Goal: Use online tool/utility: Utilize a website feature to perform a specific function

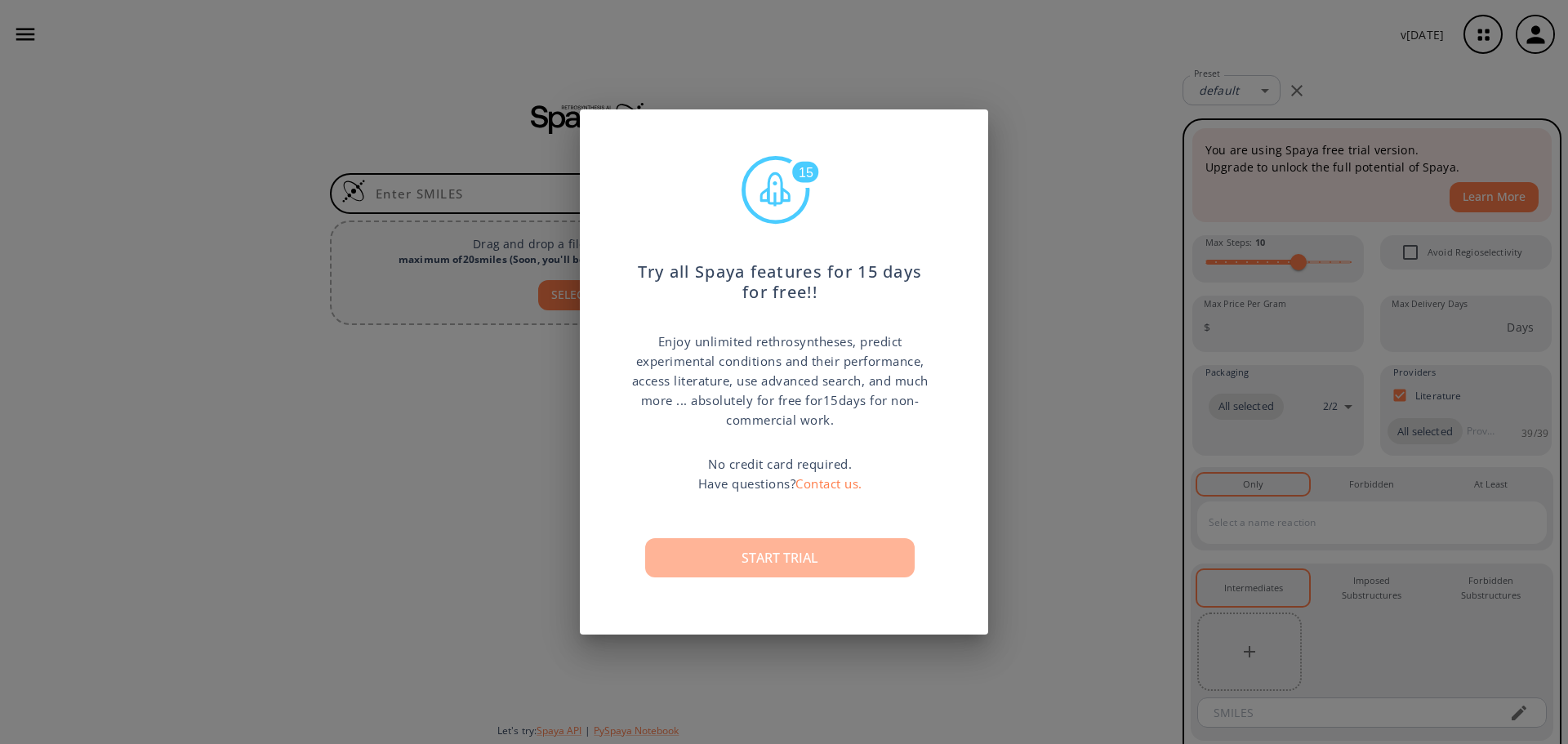
click at [824, 562] on button "Start trial" at bounding box center [780, 558] width 270 height 39
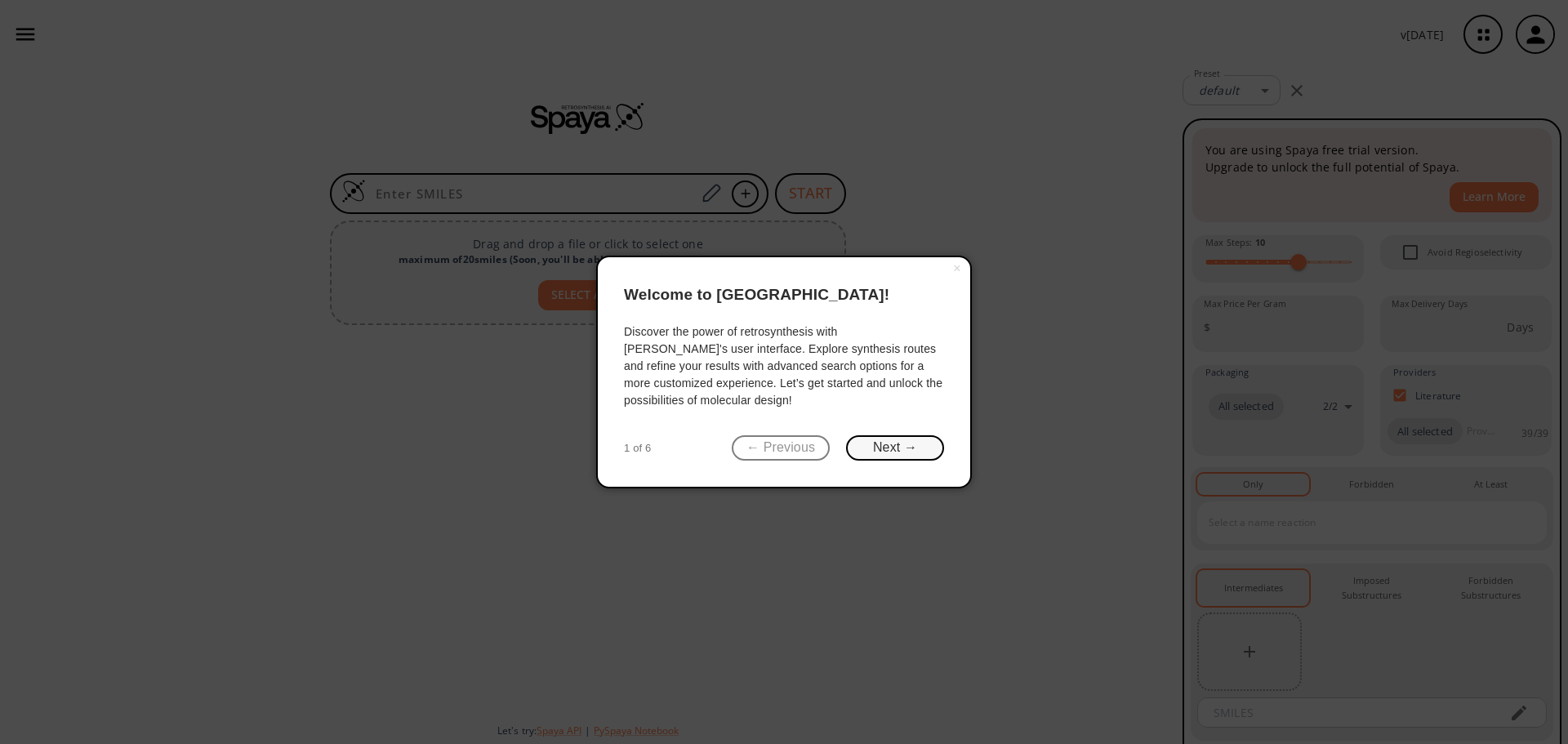
click at [906, 447] on button "Next →" at bounding box center [896, 448] width 98 height 25
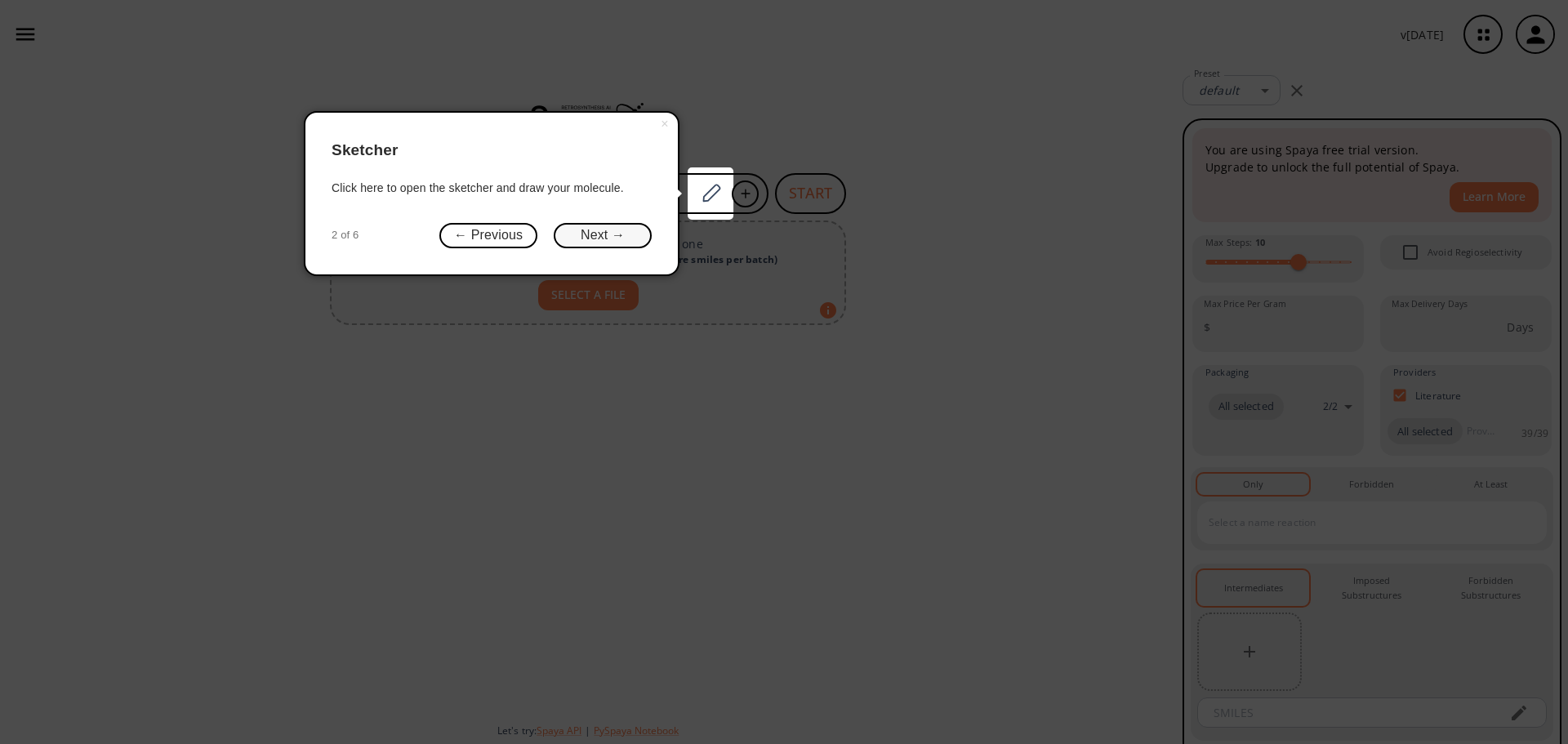
click at [607, 237] on button "Next →" at bounding box center [603, 236] width 98 height 25
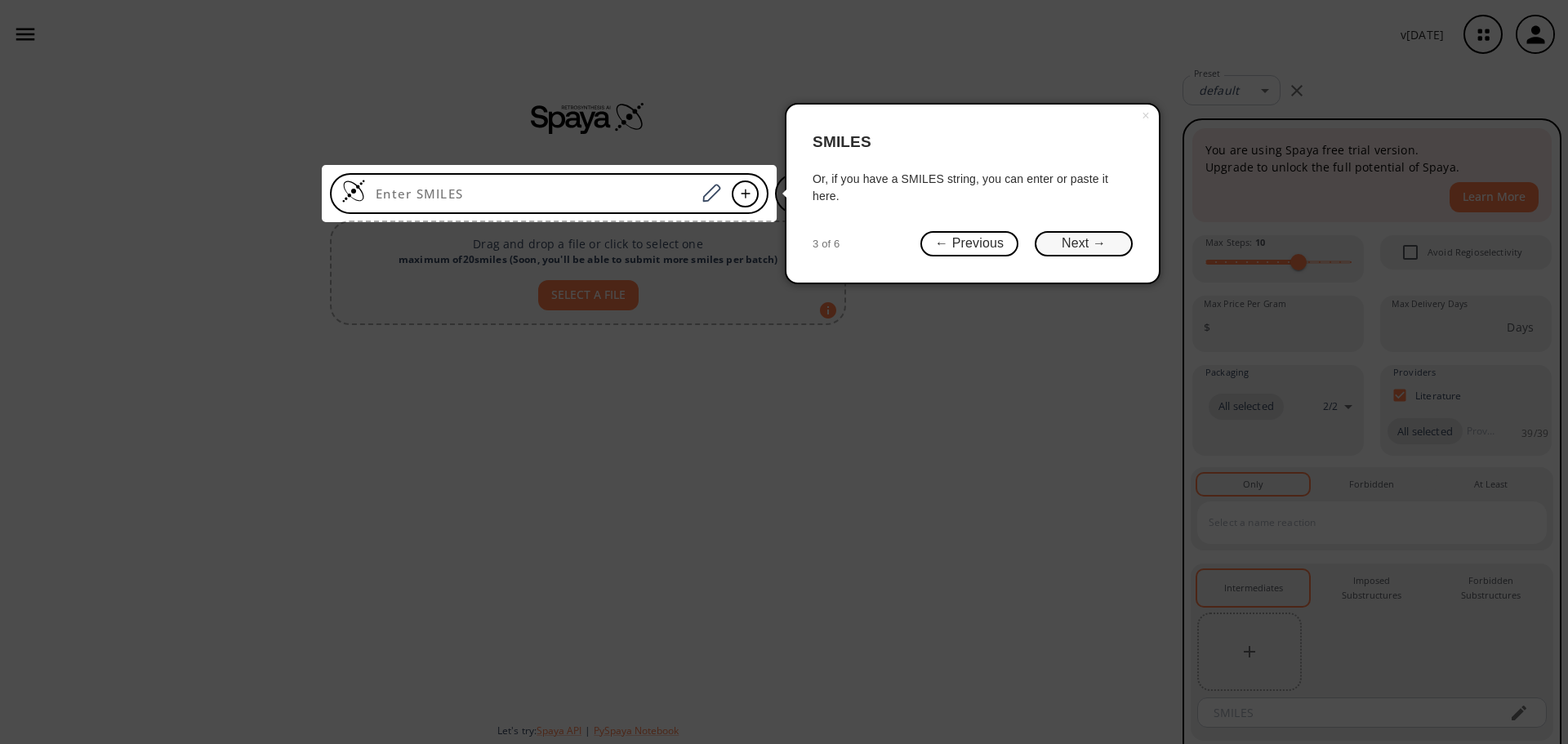
click at [1098, 245] on button "Next →" at bounding box center [1084, 244] width 98 height 25
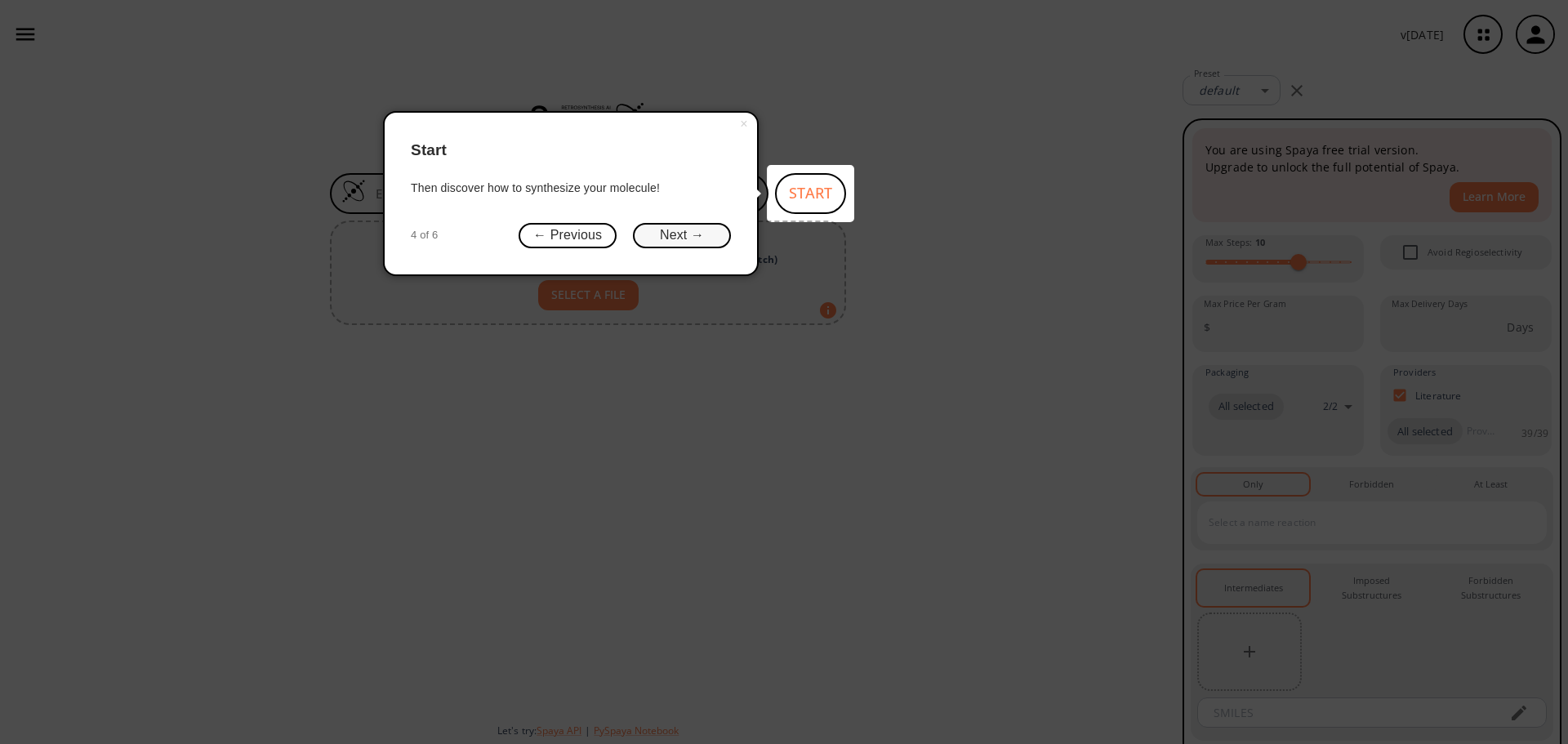
click at [688, 233] on button "Next →" at bounding box center [682, 236] width 98 height 25
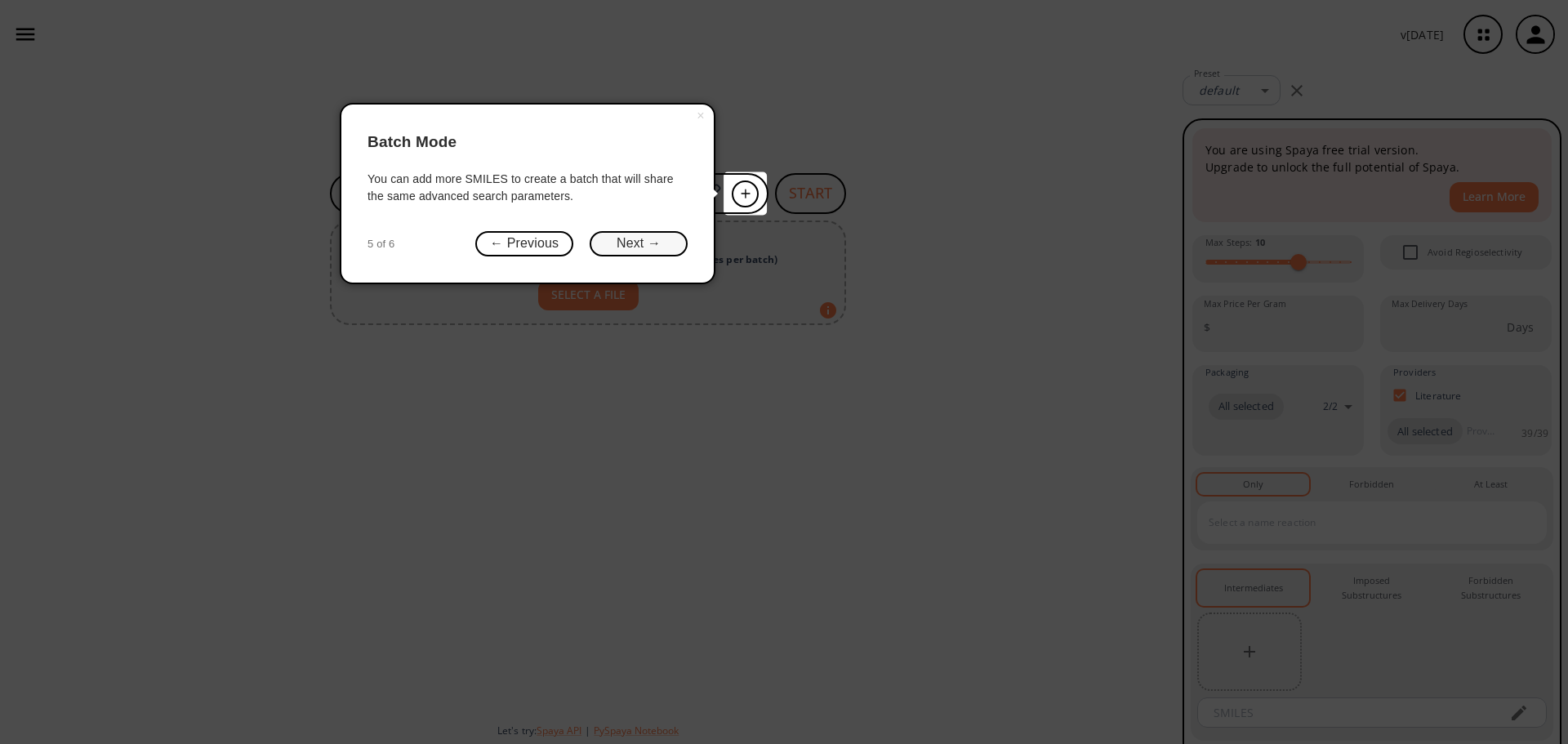
click at [647, 240] on button "Next →" at bounding box center [639, 244] width 98 height 25
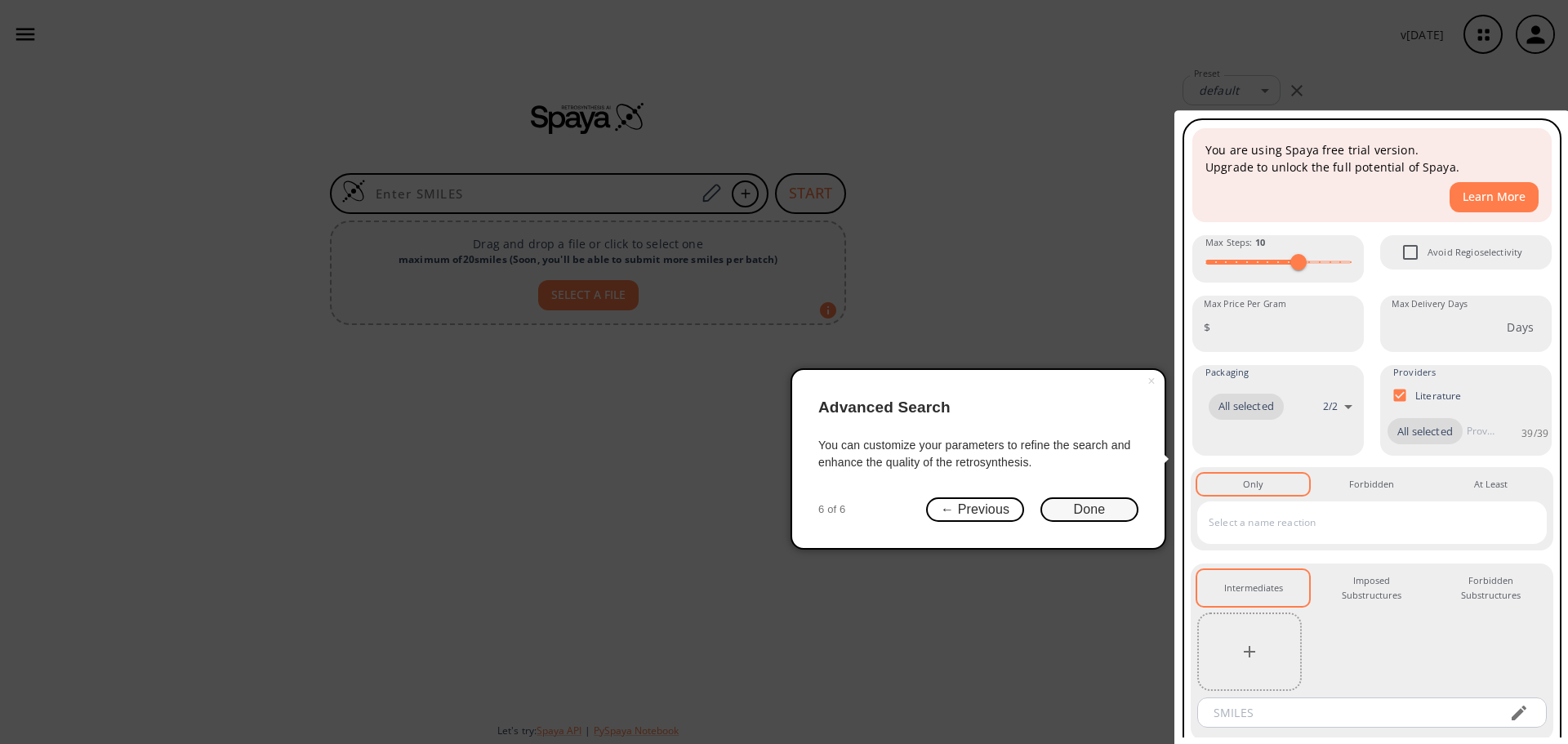
click at [1079, 514] on button "Done" at bounding box center [1089, 510] width 98 height 25
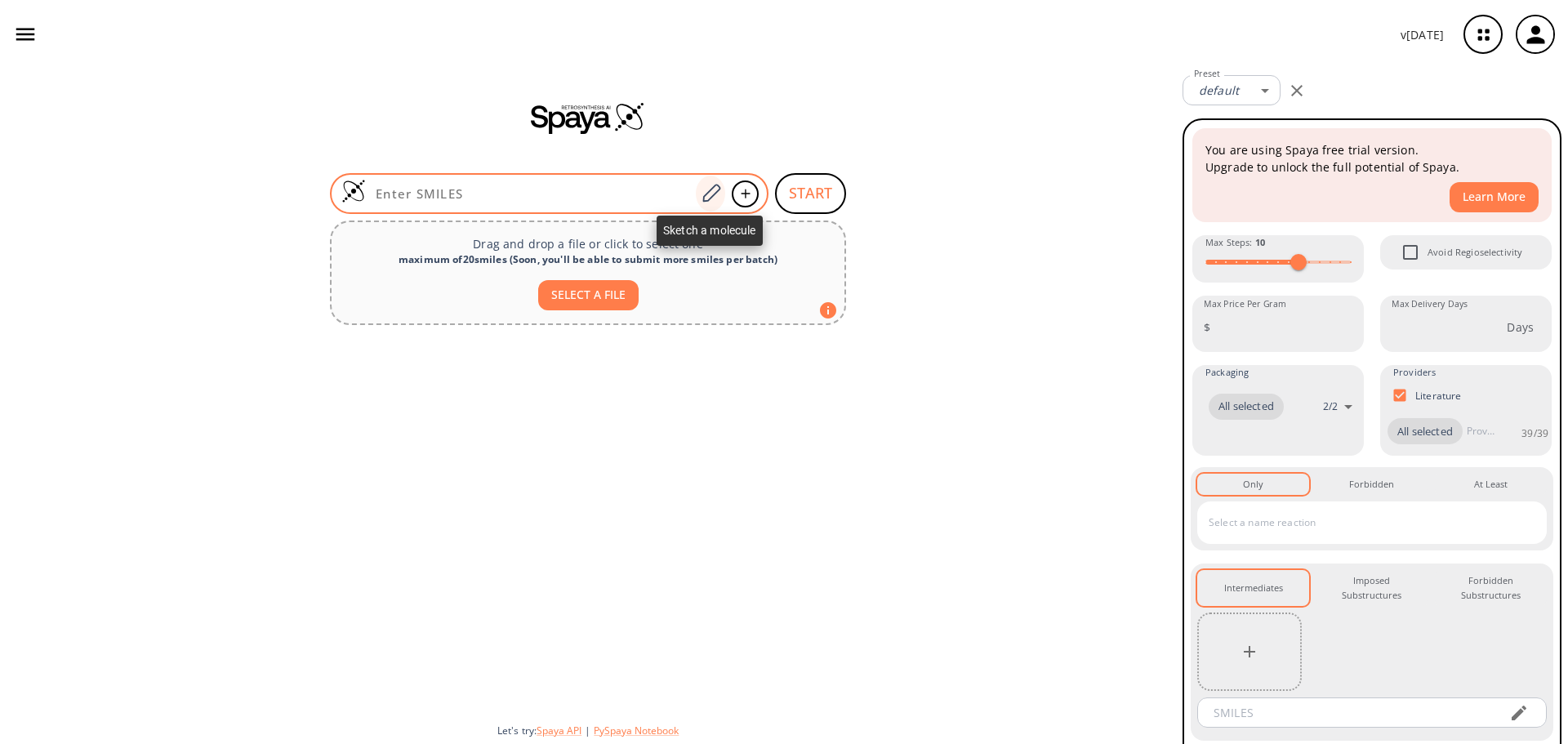
click at [709, 194] on icon at bounding box center [711, 194] width 22 height 21
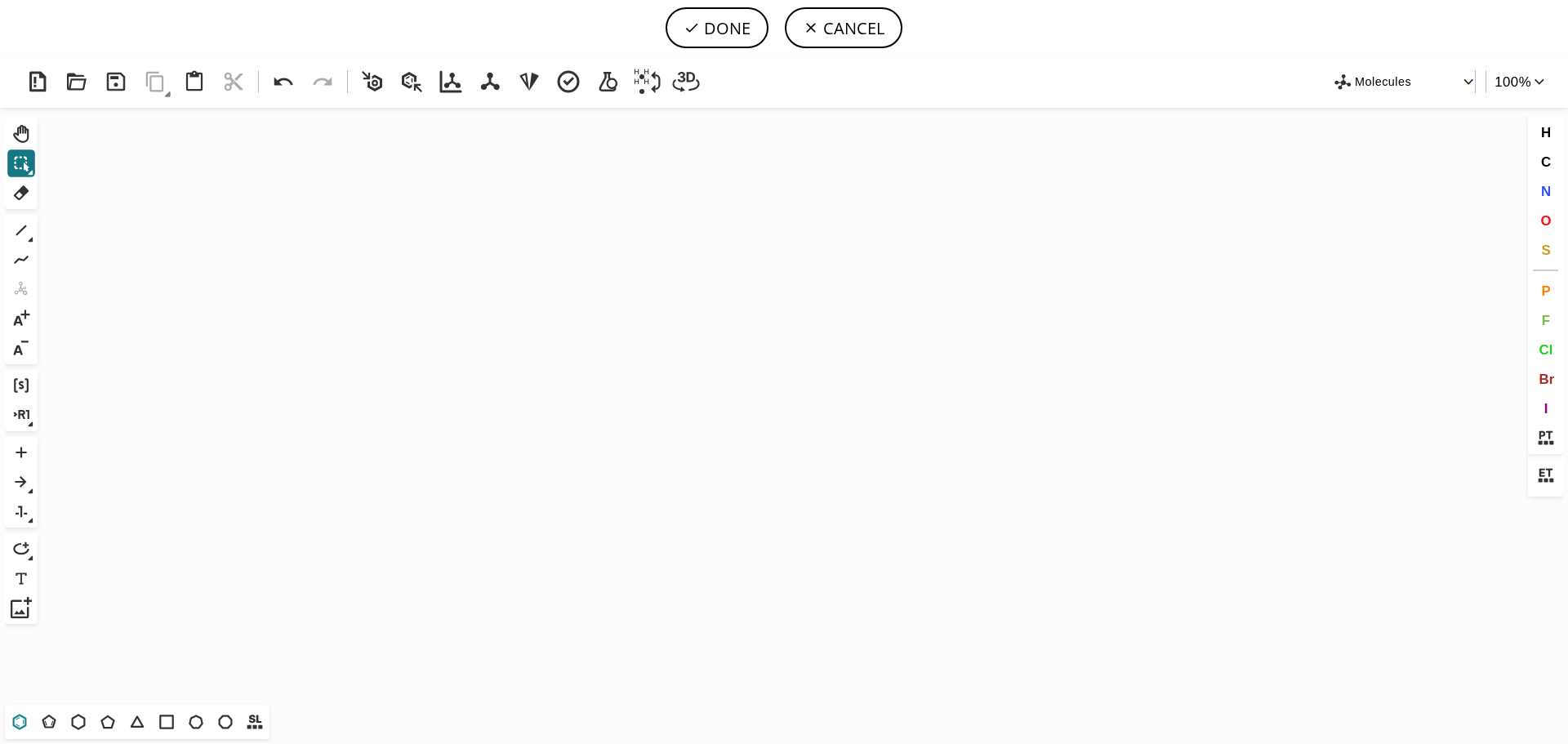
click at [21, 727] on icon at bounding box center [20, 723] width 21 height 21
click at [496, 446] on icon "Created with Raphaël 2.3.0" at bounding box center [784, 406] width 1480 height 598
click at [79, 730] on icon at bounding box center [79, 722] width 14 height 15
click at [1542, 217] on span "O" at bounding box center [1546, 220] width 11 height 15
drag, startPoint x: 466, startPoint y: 430, endPoint x: 397, endPoint y: 382, distance: 84.1
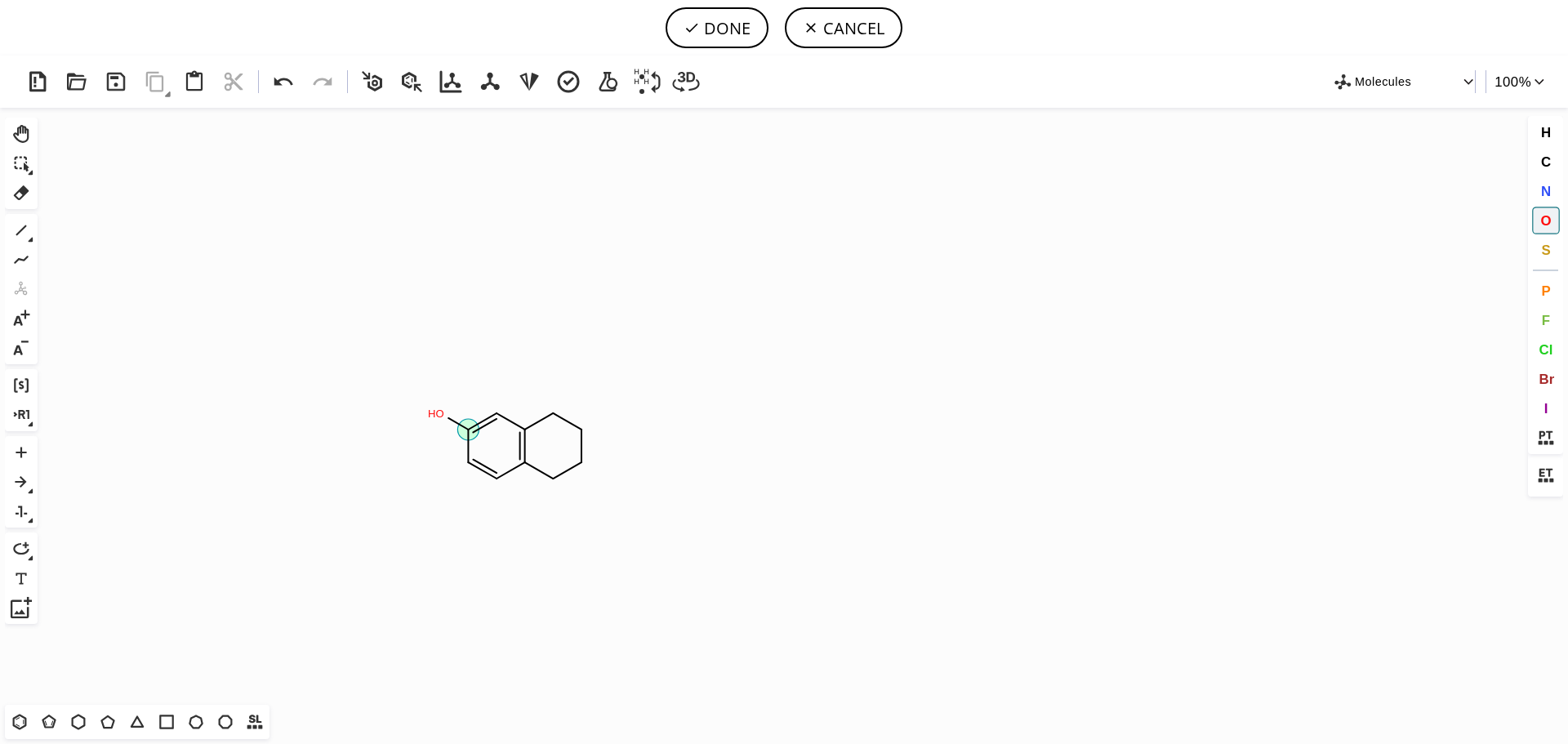
click at [397, 382] on icon "Created with Raphaël 2.3.0 O H O" at bounding box center [784, 406] width 1480 height 598
click at [1539, 163] on button "C" at bounding box center [1546, 162] width 28 height 28
drag, startPoint x: 437, startPoint y: 420, endPoint x: 302, endPoint y: 439, distance: 136.3
click at [302, 439] on icon "Created with Raphaël 2.3.0 O C H 3 C" at bounding box center [784, 406] width 1480 height 598
click at [1546, 382] on span "Br" at bounding box center [1547, 378] width 15 height 15
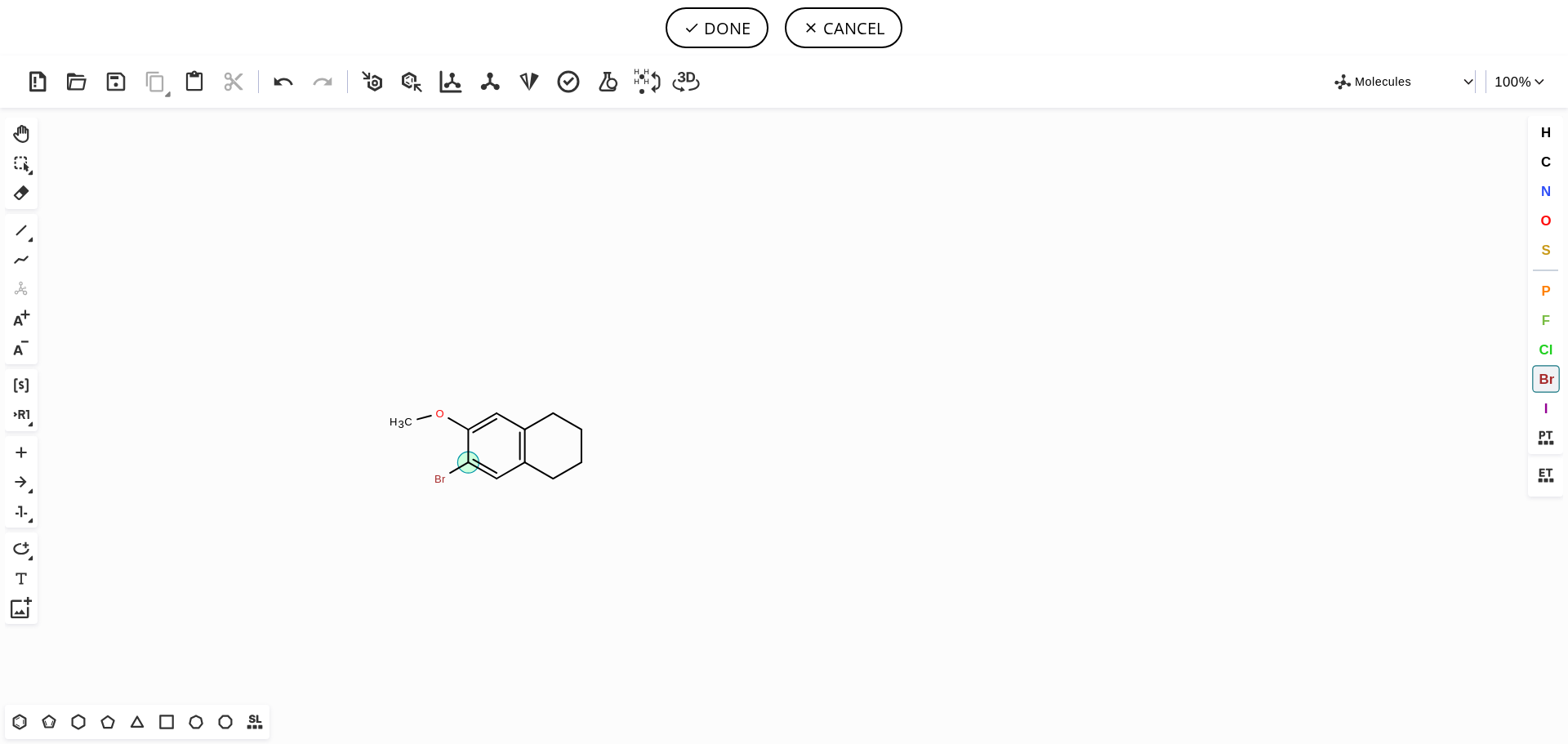
drag, startPoint x: 471, startPoint y: 465, endPoint x: 352, endPoint y: 516, distance: 129.5
click at [352, 516] on icon "Created with Raphaël 2.3.0 O C H 3 Br Br" at bounding box center [784, 406] width 1480 height 598
click at [1546, 218] on span "O" at bounding box center [1546, 220] width 11 height 15
drag, startPoint x: 555, startPoint y: 413, endPoint x: 555, endPoint y: 346, distance: 67.0
click at [555, 346] on icon "Created with Raphaël 2.3.0 O C H 3 Br O H O" at bounding box center [784, 406] width 1480 height 598
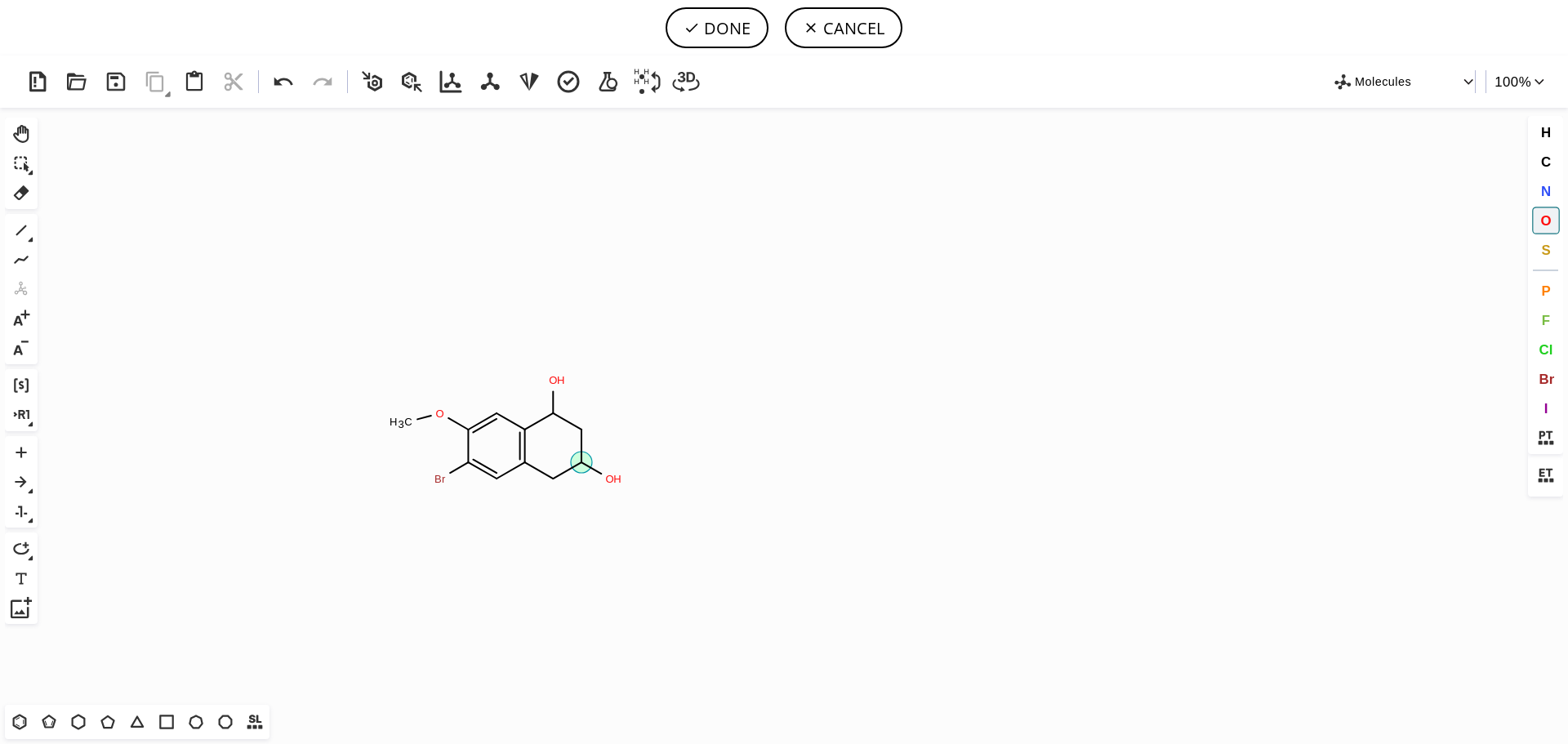
drag, startPoint x: 586, startPoint y: 464, endPoint x: 671, endPoint y: 504, distance: 93.9
click at [649, 500] on icon "Created with Raphaël 2.3.0 O C H 3 Br O H O H O" at bounding box center [784, 406] width 1480 height 598
click at [1550, 187] on span "N" at bounding box center [1545, 190] width 10 height 15
click at [582, 427] on tspan "N" at bounding box center [582, 428] width 8 height 13
click at [552, 483] on tspan "N" at bounding box center [552, 483] width 8 height 13
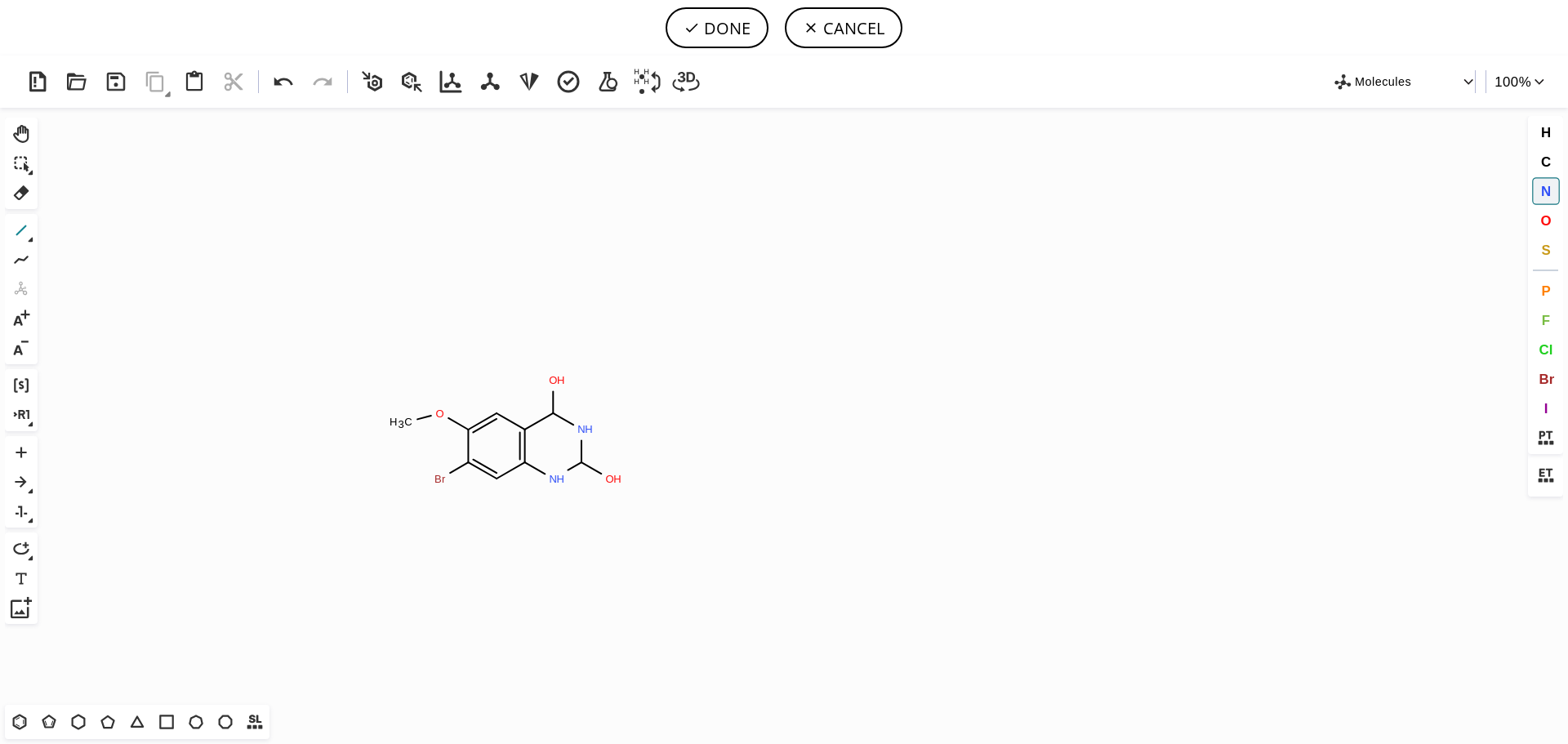
click at [18, 230] on icon at bounding box center [21, 230] width 21 height 21
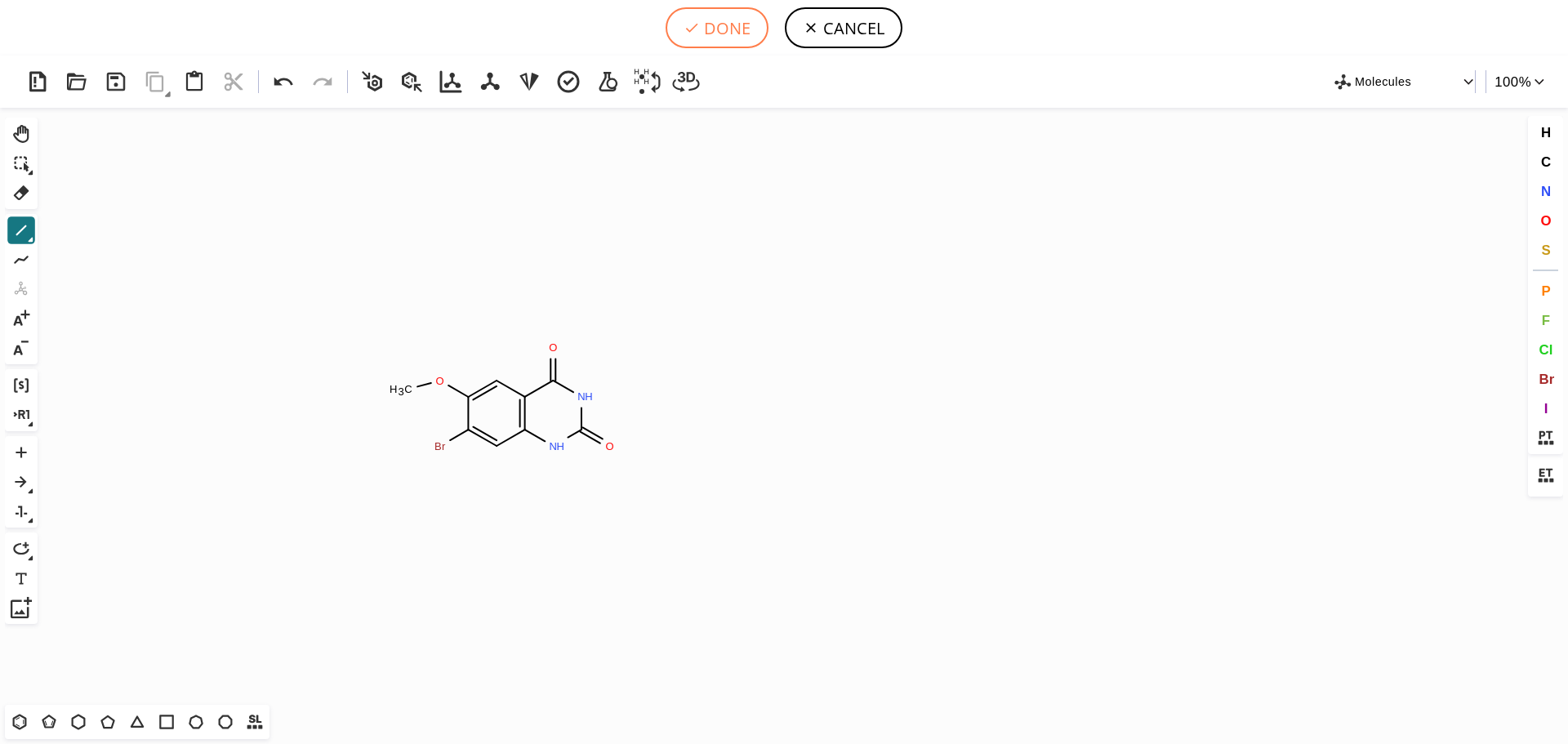
click at [723, 20] on button "DONE" at bounding box center [717, 28] width 103 height 41
type input "C1(OC)C(Br)=CC2NC(=O)NC(=O)C=2C=1"
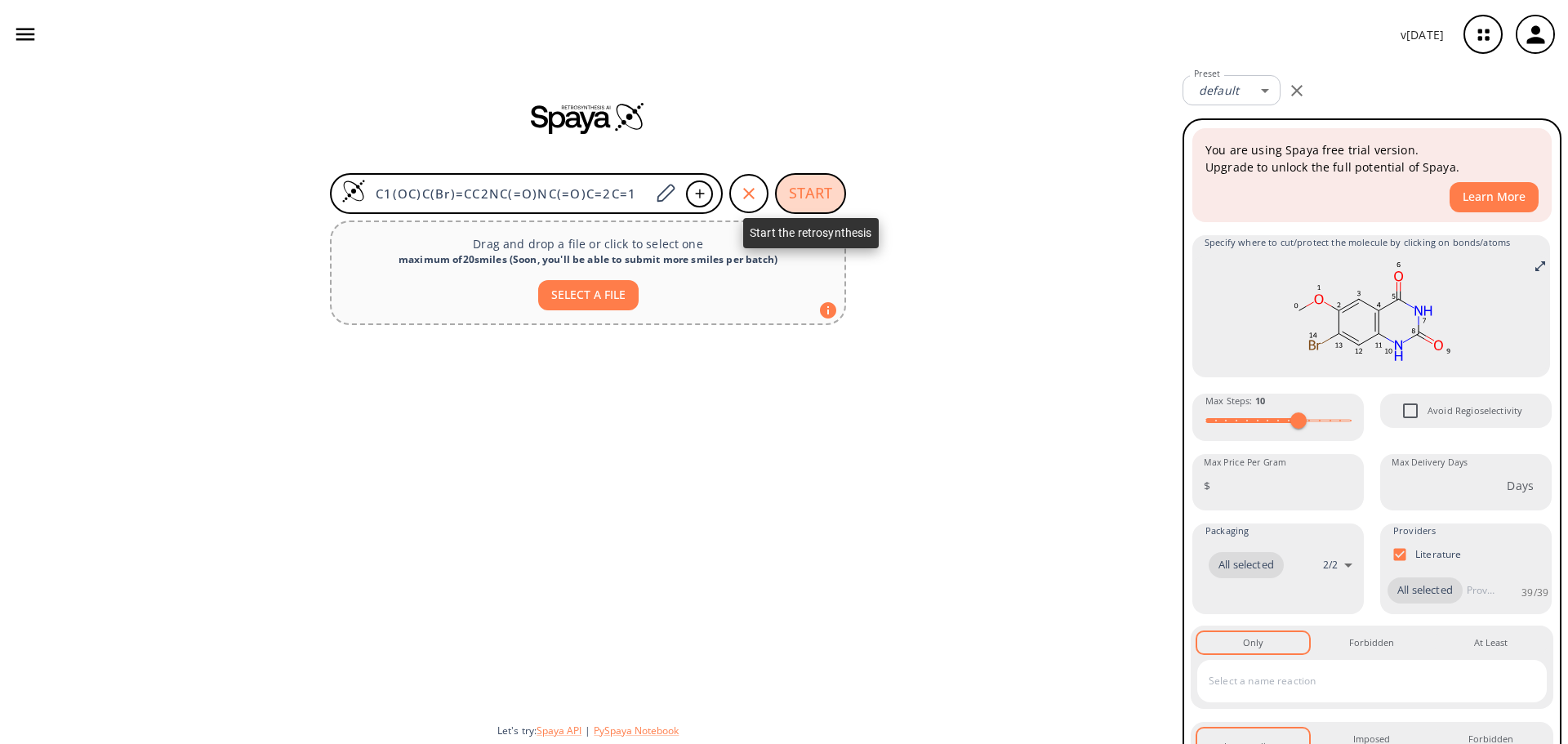
click at [822, 193] on button "START" at bounding box center [811, 194] width 71 height 41
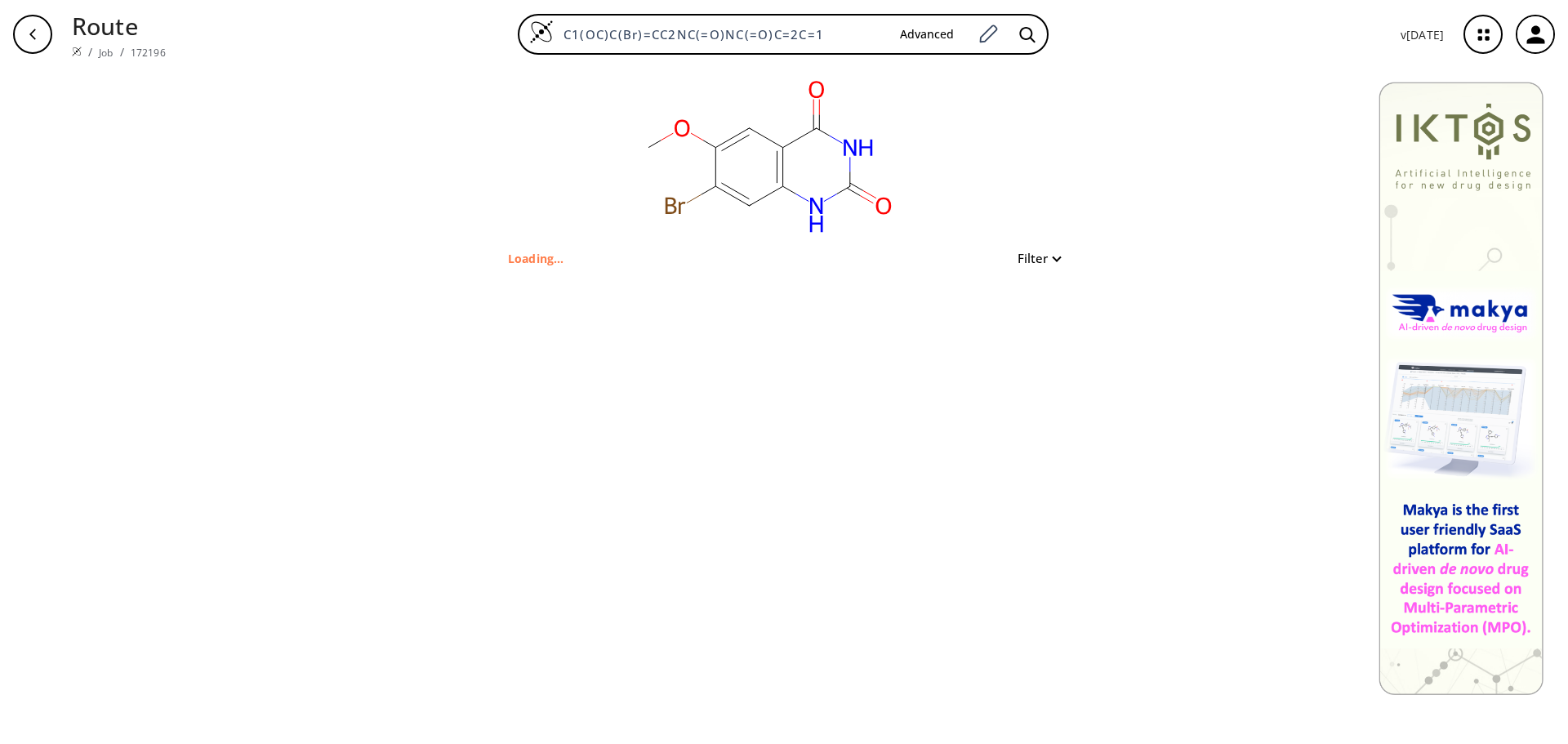
type input "BrC1=C(OC)C=C2C([GEOGRAPHIC_DATA](NC2=O)=O)=C1"
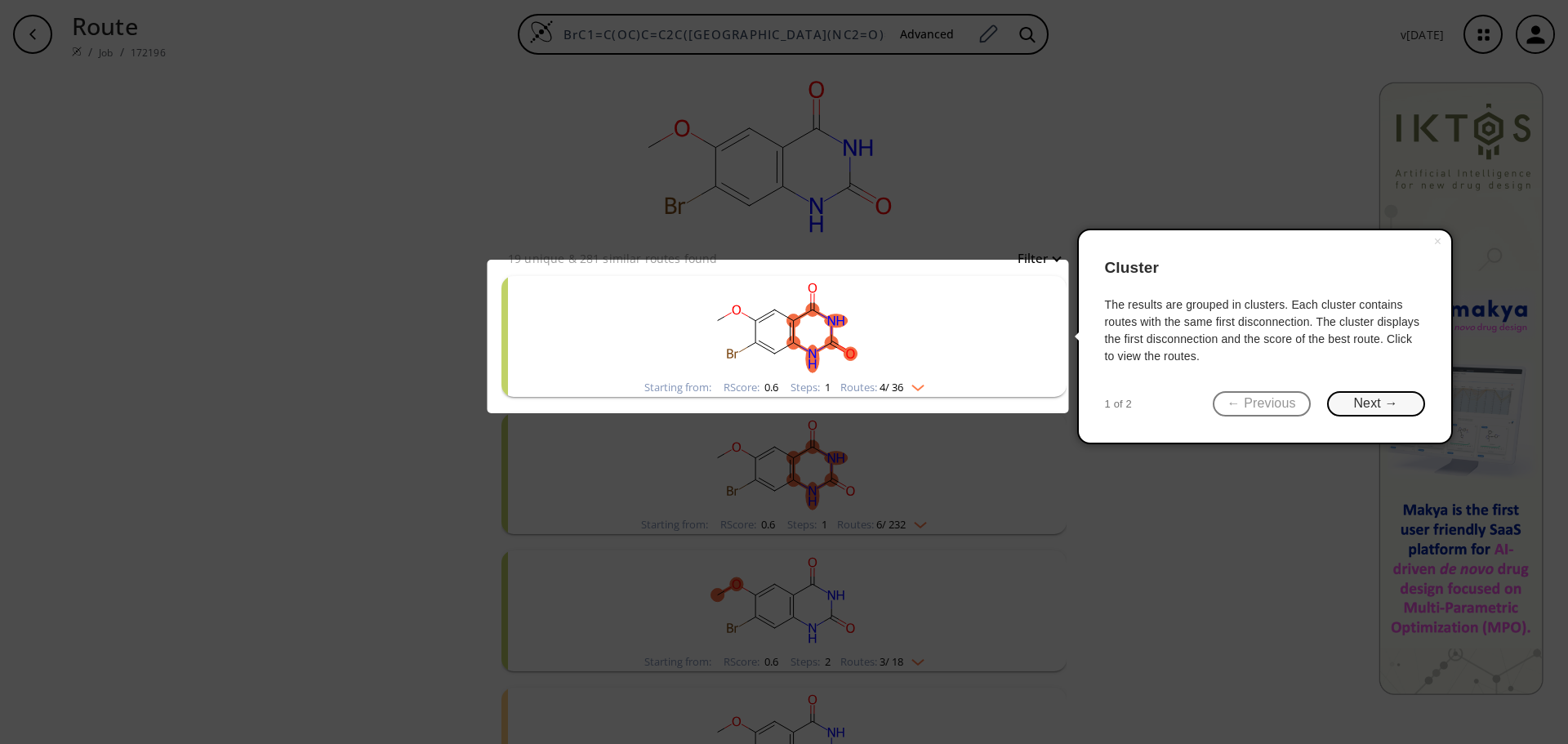
click at [1373, 399] on button "Next →" at bounding box center [1377, 404] width 98 height 25
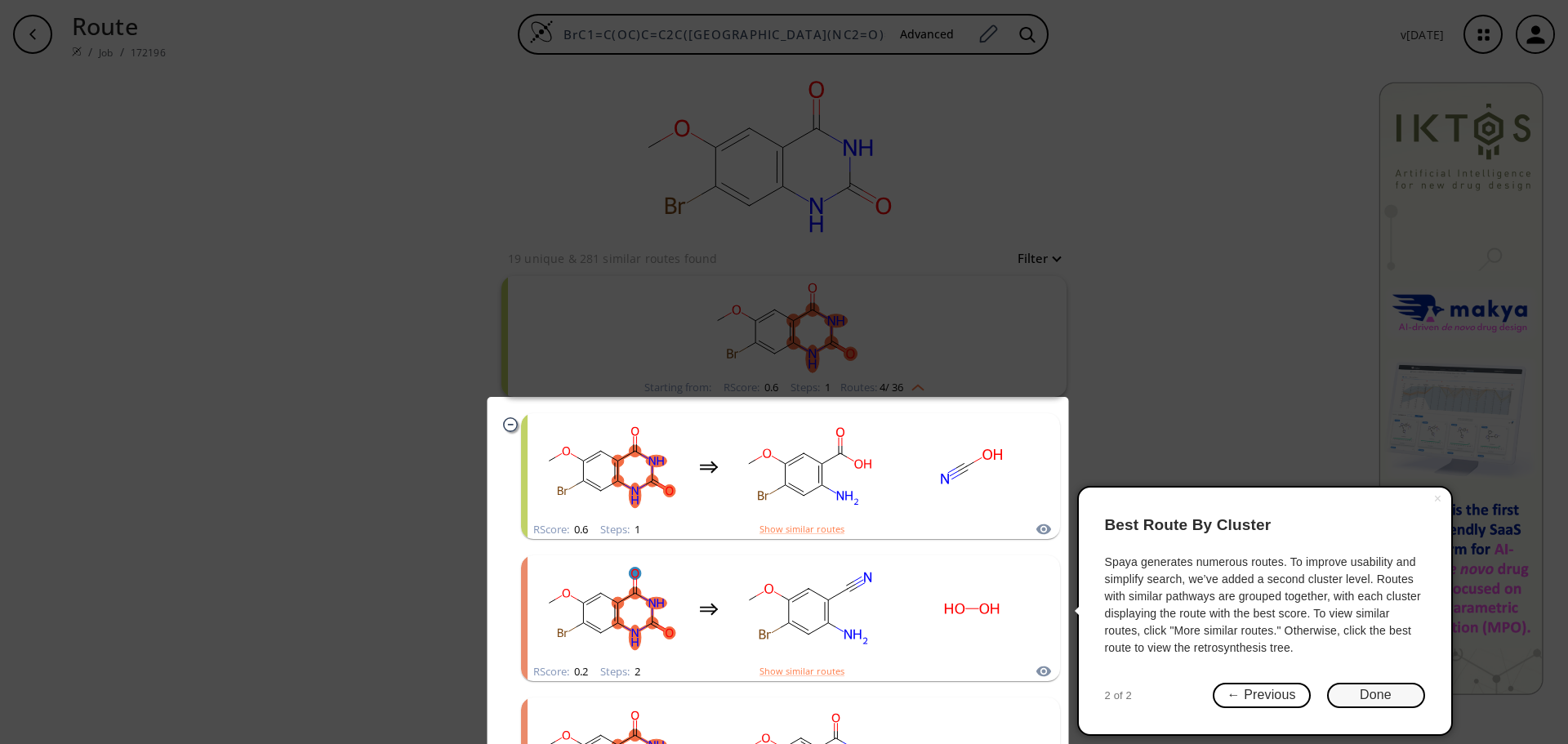
click at [1360, 696] on button "Done" at bounding box center [1377, 696] width 98 height 25
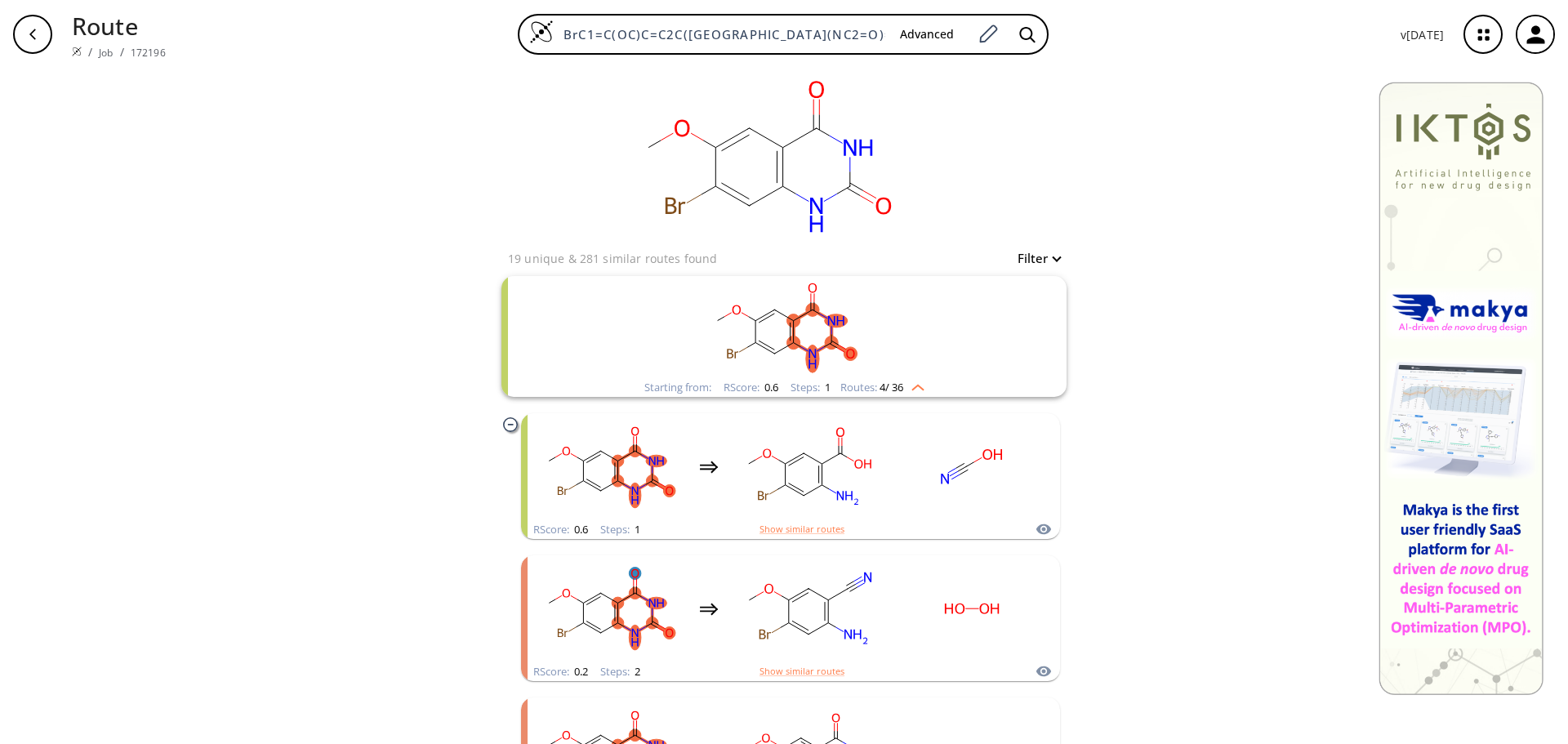
click at [823, 327] on rect "clusters" at bounding box center [784, 327] width 425 height 102
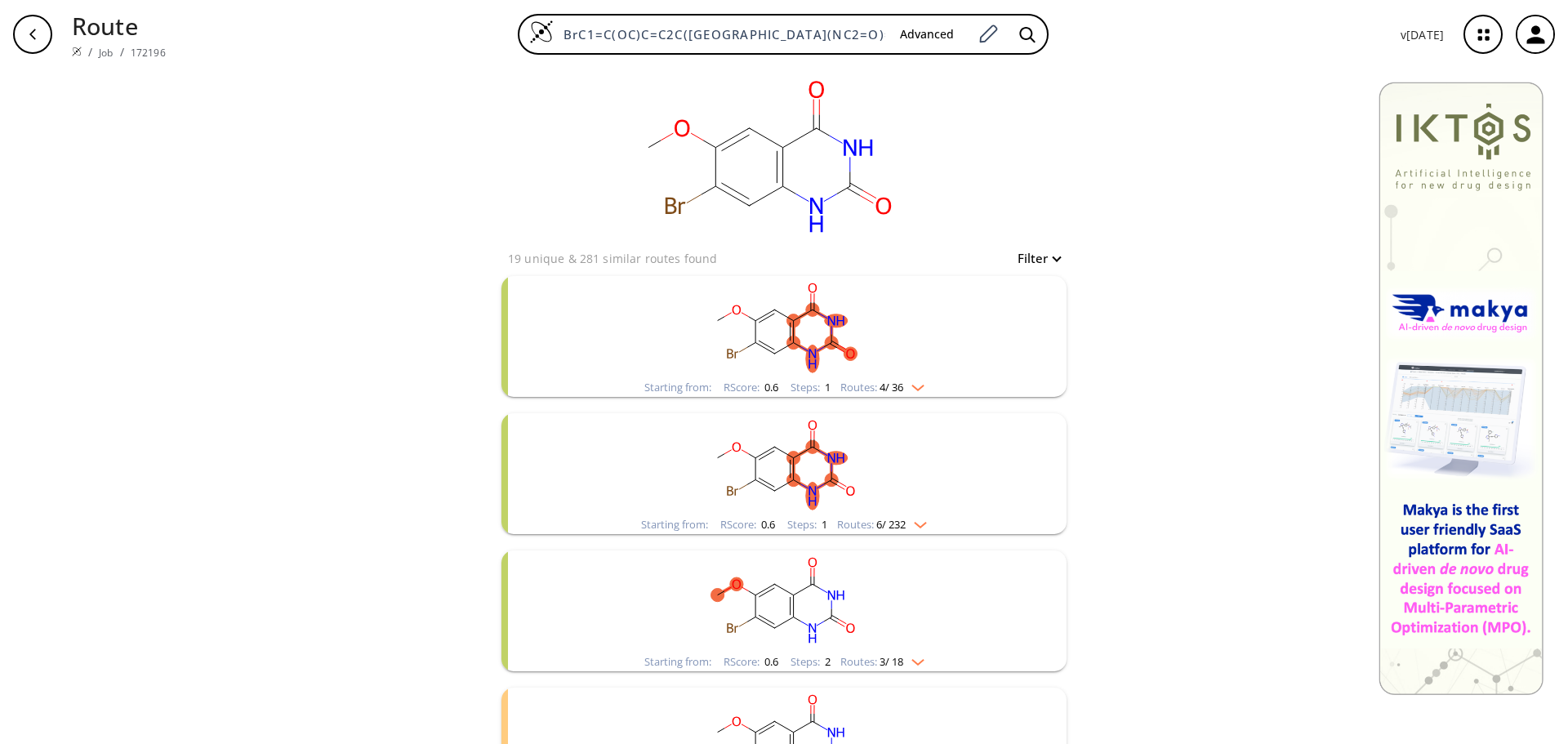
click at [823, 327] on rect "clusters" at bounding box center [784, 327] width 425 height 102
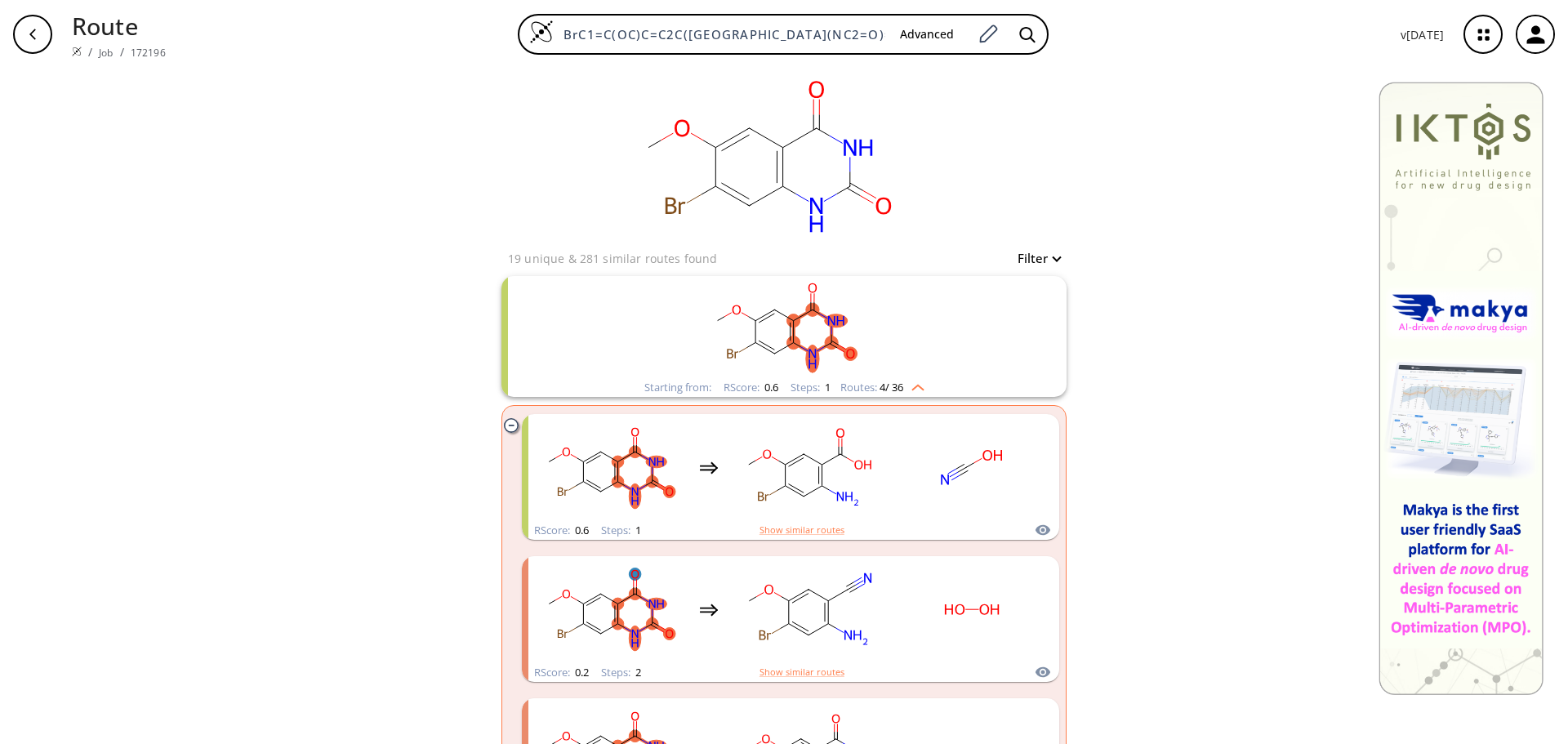
click at [830, 330] on rect "clusters" at bounding box center [784, 327] width 425 height 102
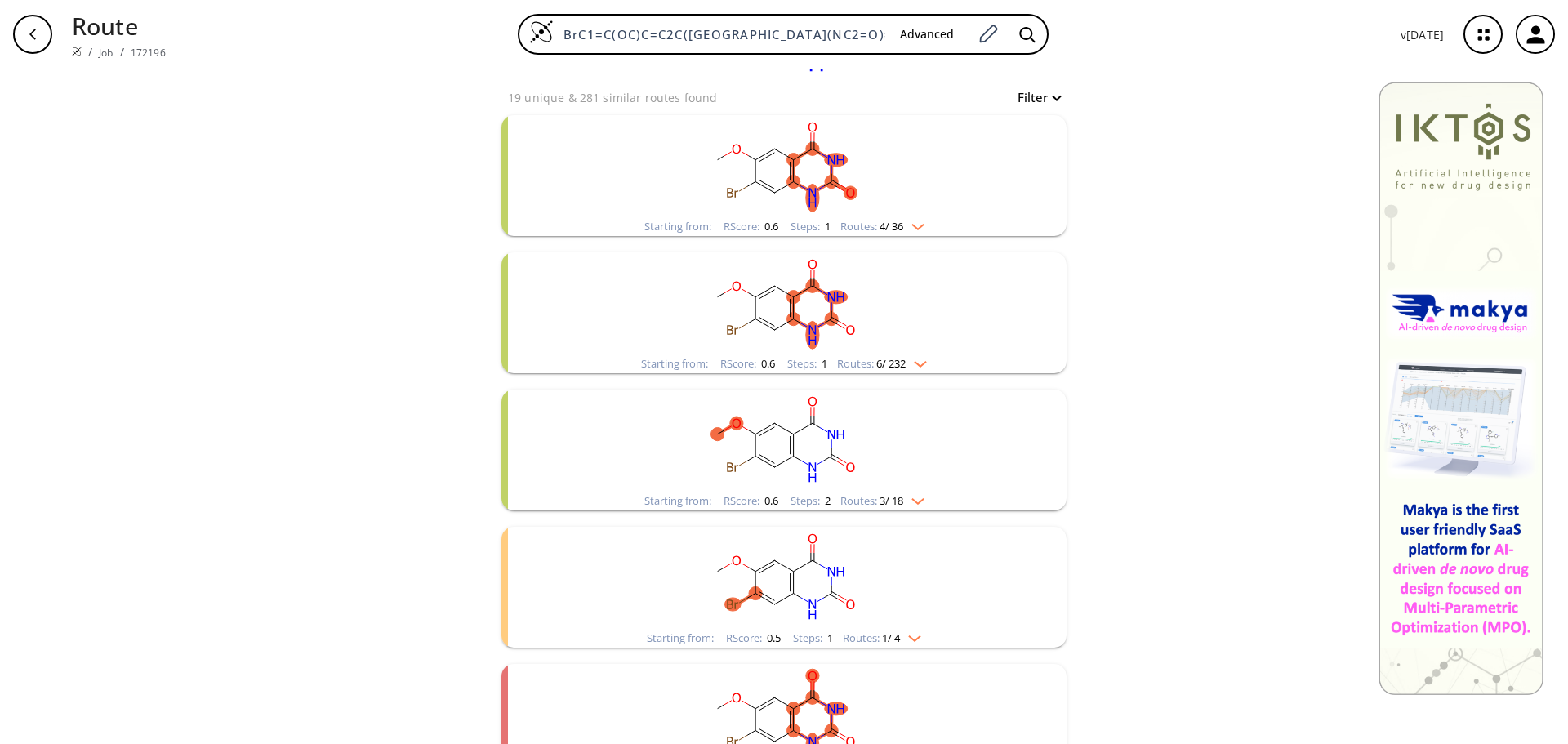
scroll to position [163, 0]
click at [402, 397] on div "clear 19 unique & 281 similar routes found Filter Starting from: RScore : 0.6 S…" at bounding box center [784, 416] width 1568 height 1023
click at [880, 188] on rect "clusters" at bounding box center [784, 163] width 425 height 102
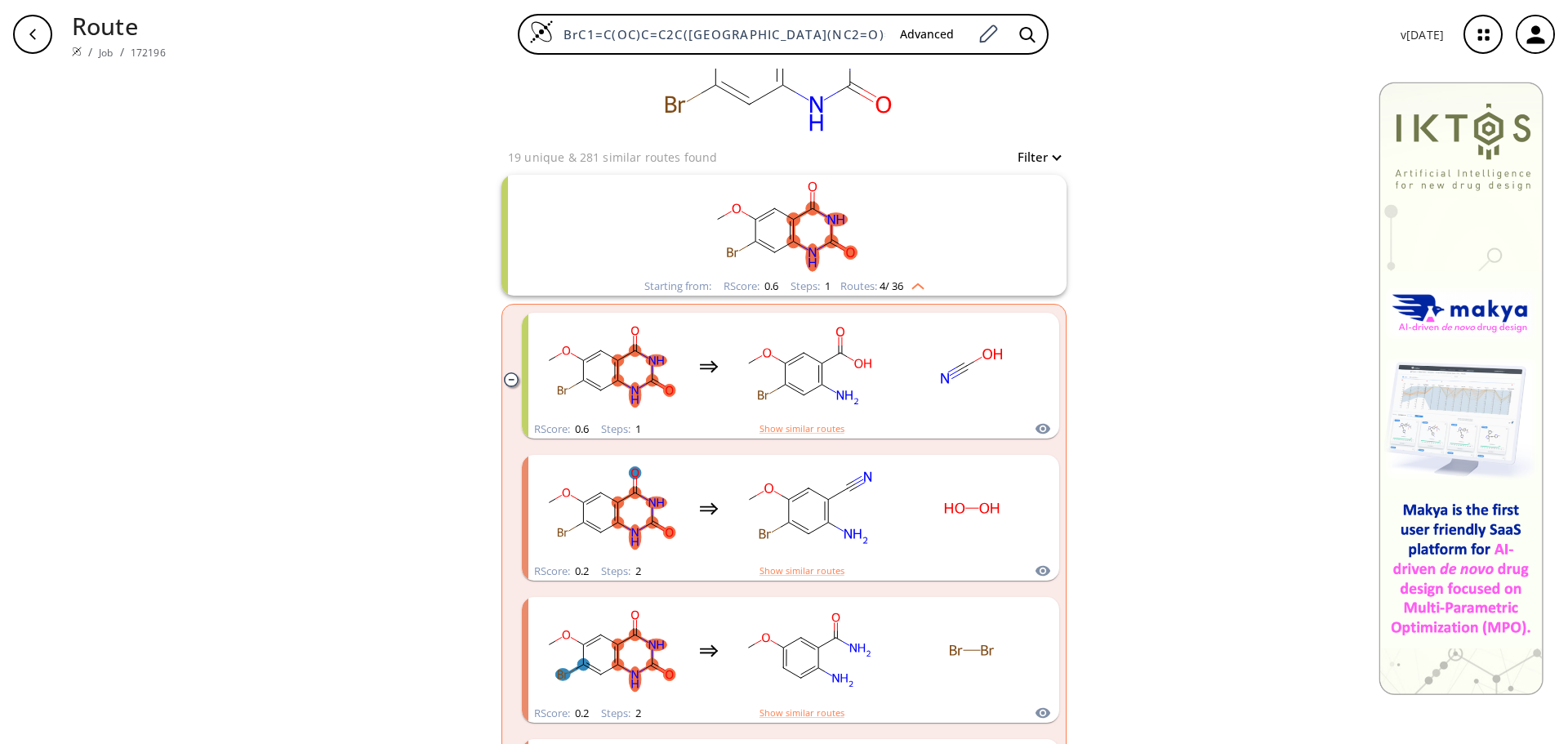
scroll to position [0, 0]
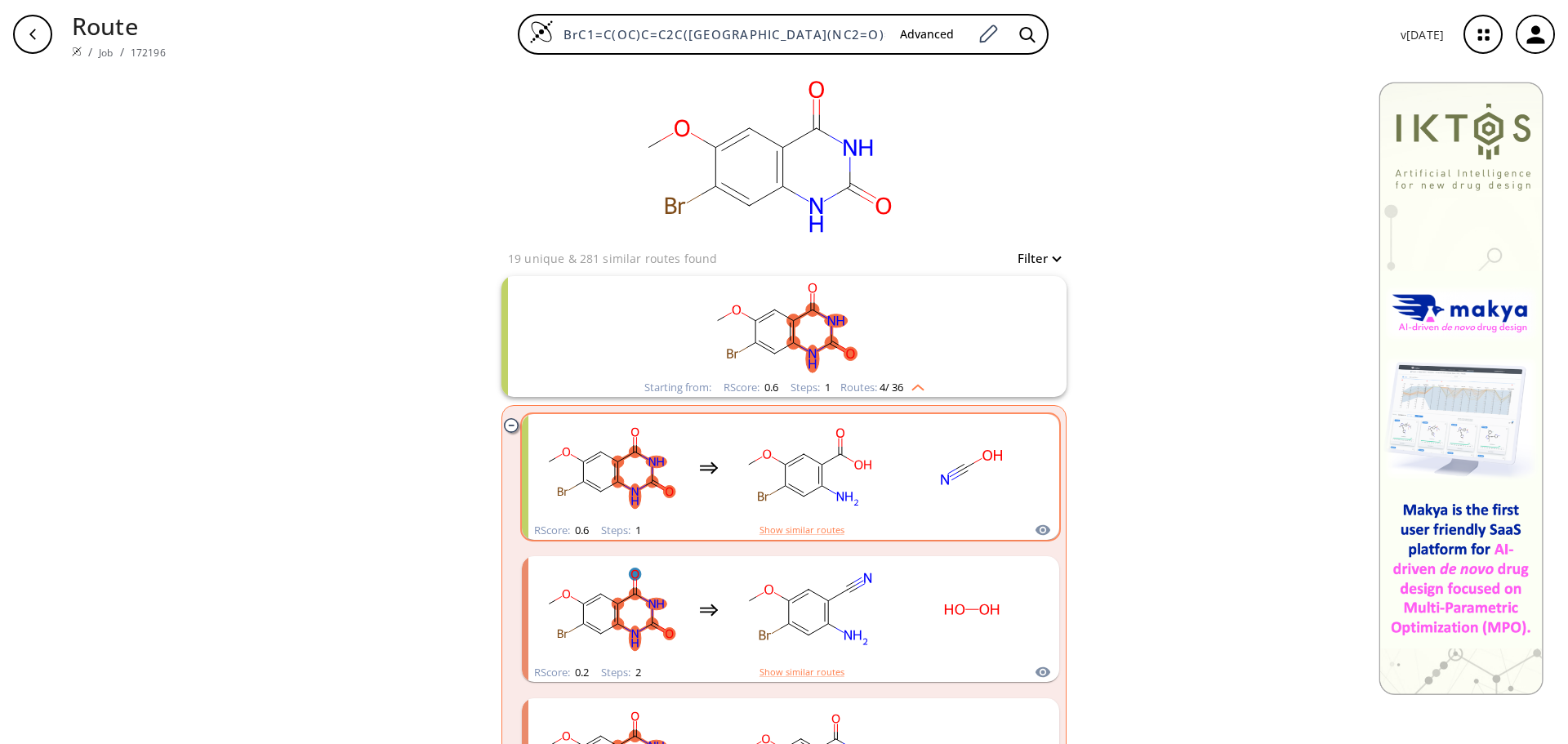
click at [794, 481] on rect "clusters" at bounding box center [808, 468] width 147 height 102
click at [1039, 530] on icon "clusters" at bounding box center [1043, 531] width 16 height 20
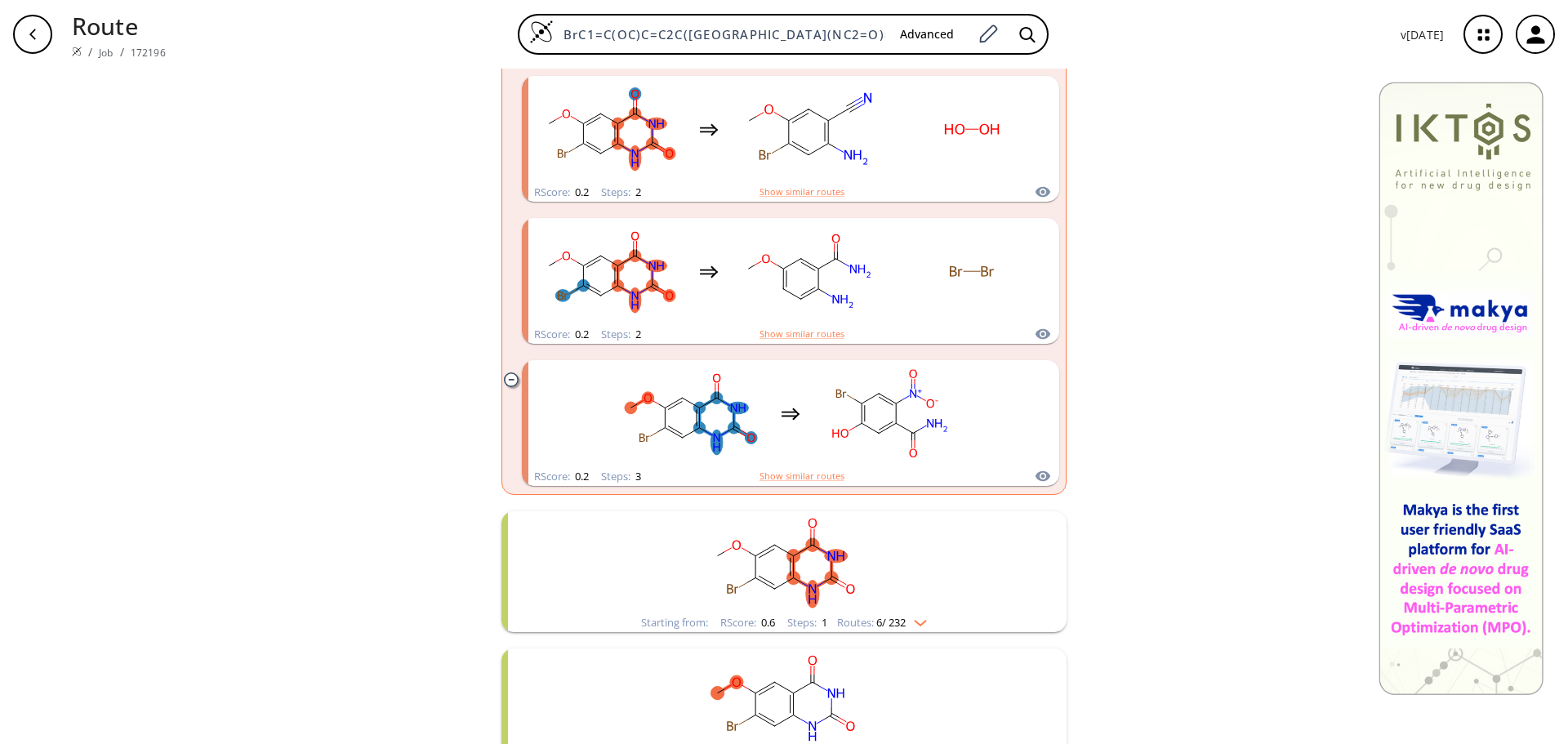
scroll to position [817, 0]
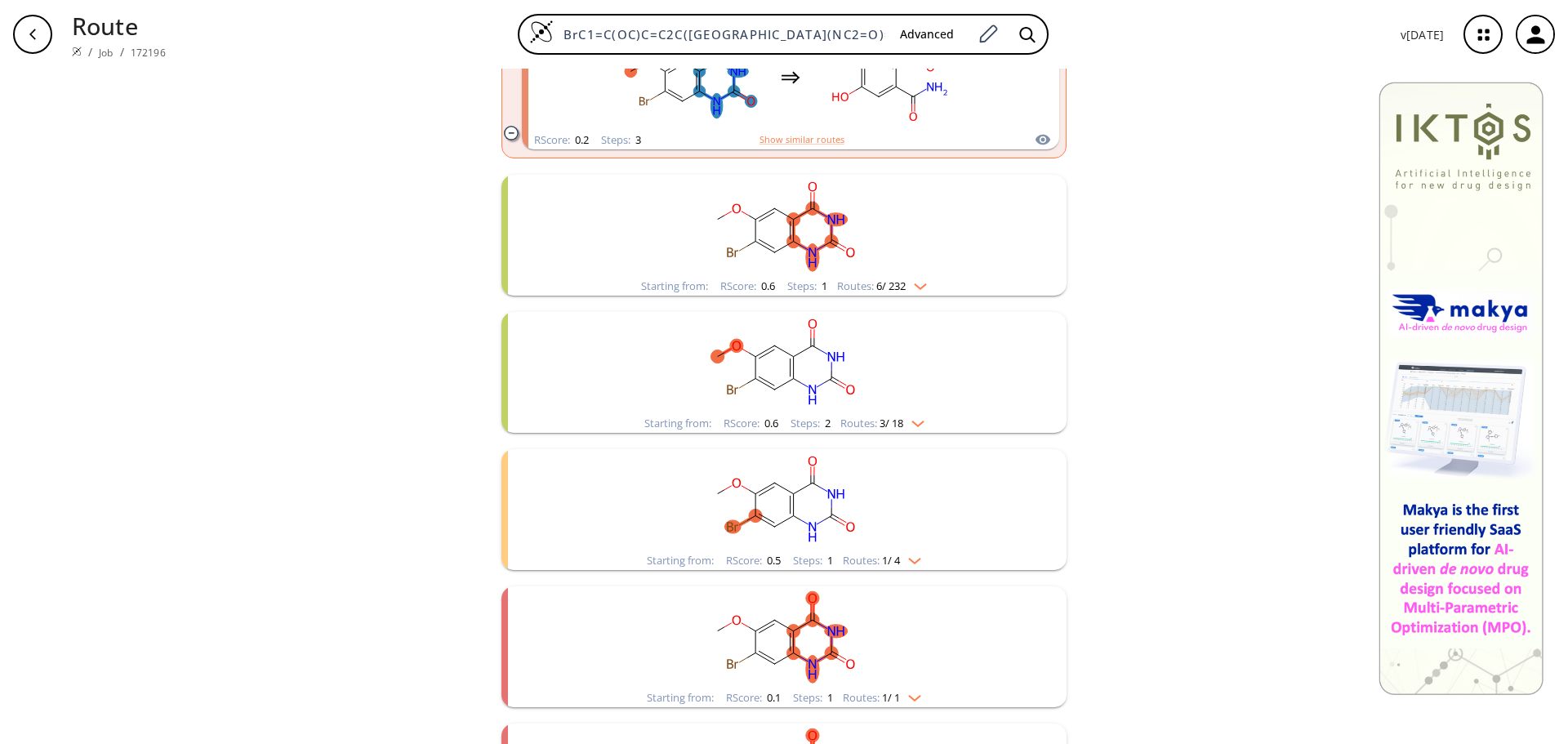
click at [853, 349] on rect "clusters" at bounding box center [784, 363] width 425 height 102
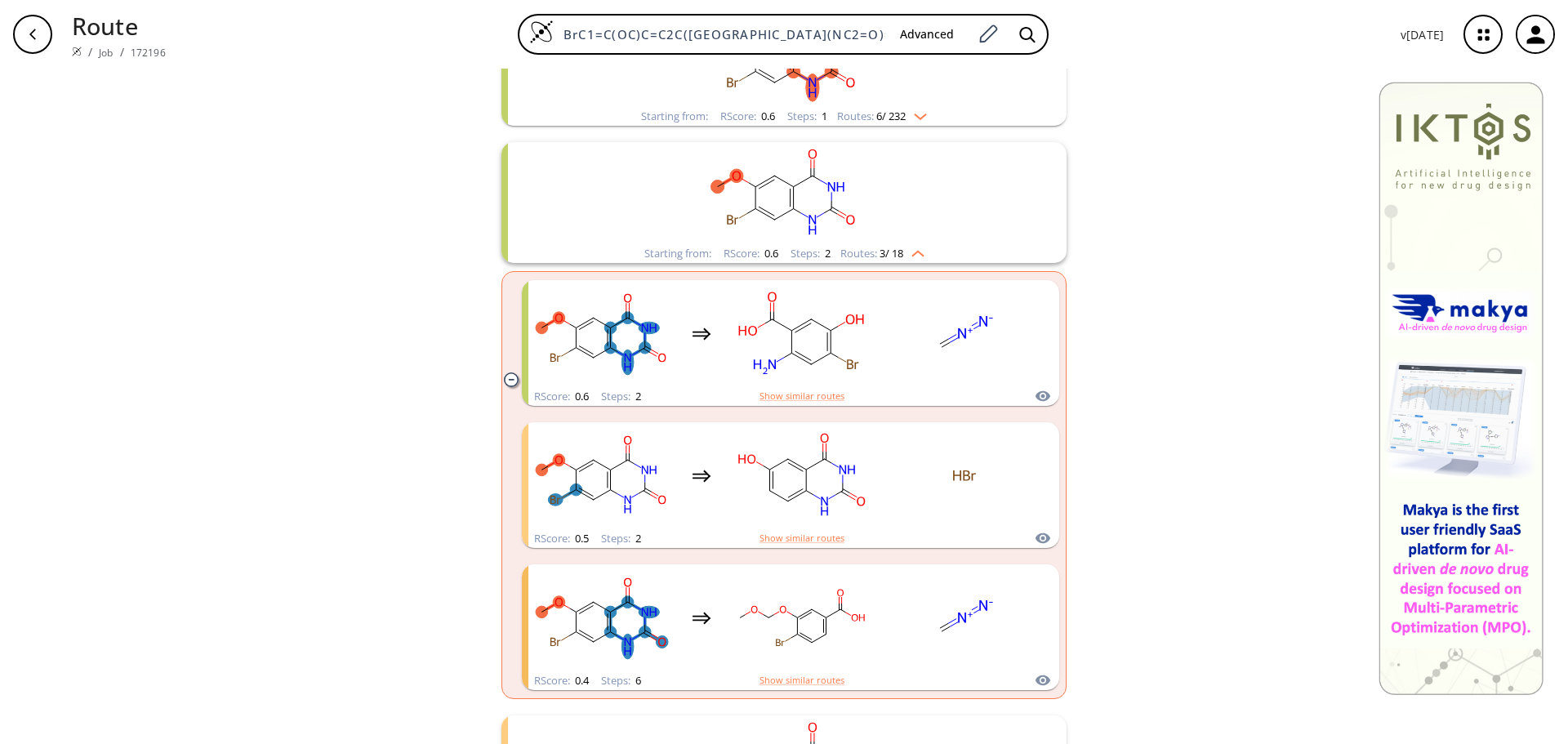
scroll to position [1308, 0]
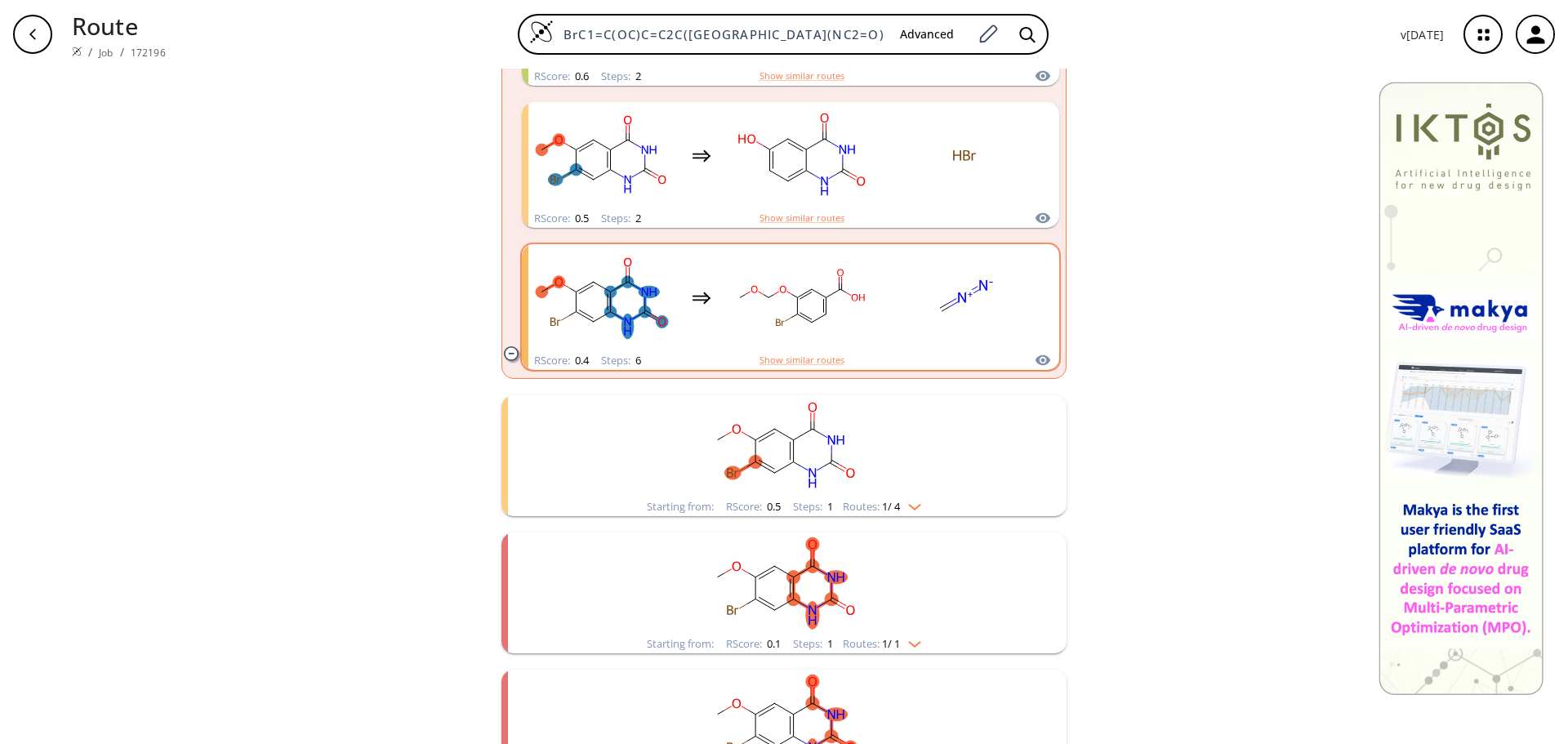
click at [854, 349] on div "clusters" at bounding box center [801, 297] width 147 height 102
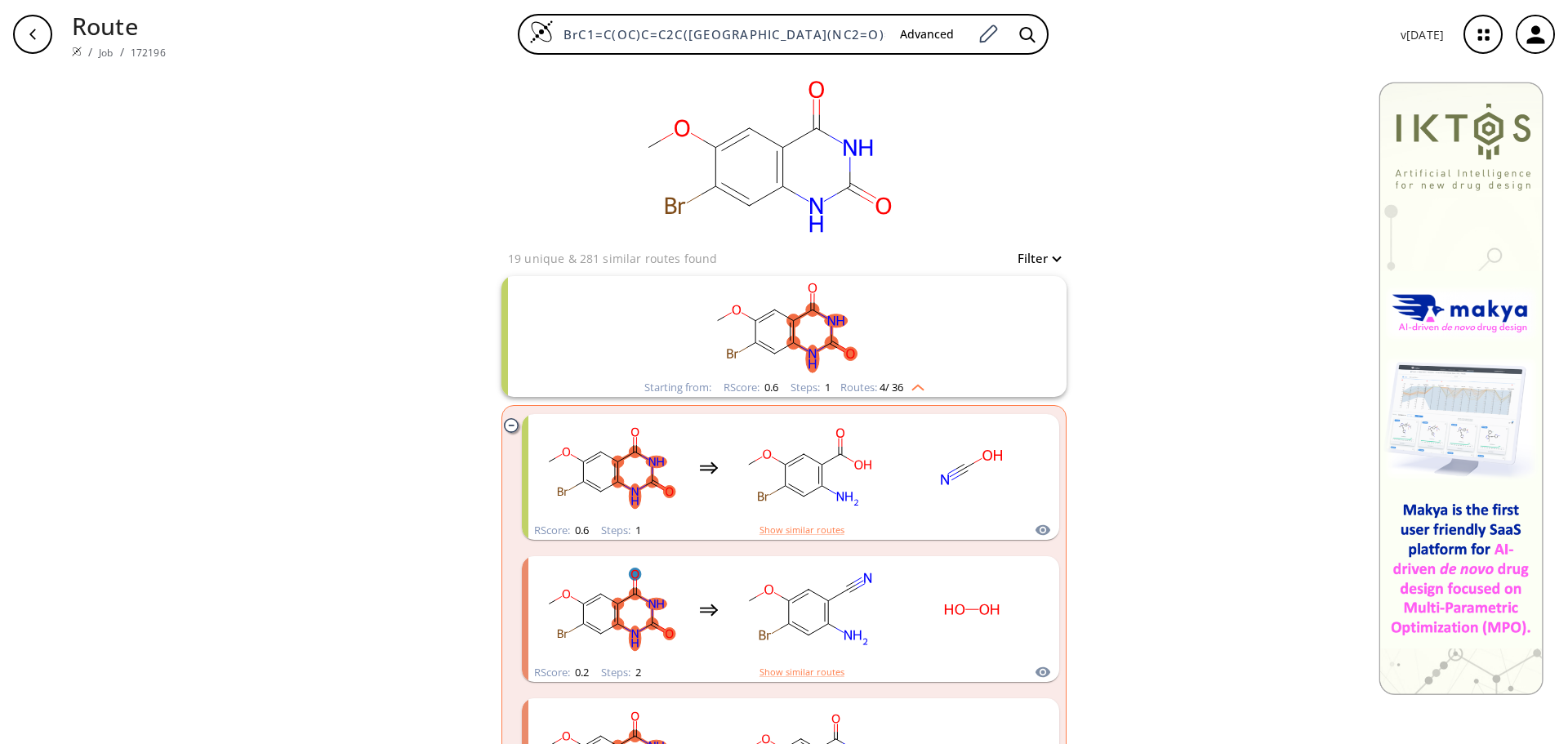
click at [808, 322] on rect "clusters" at bounding box center [784, 327] width 425 height 102
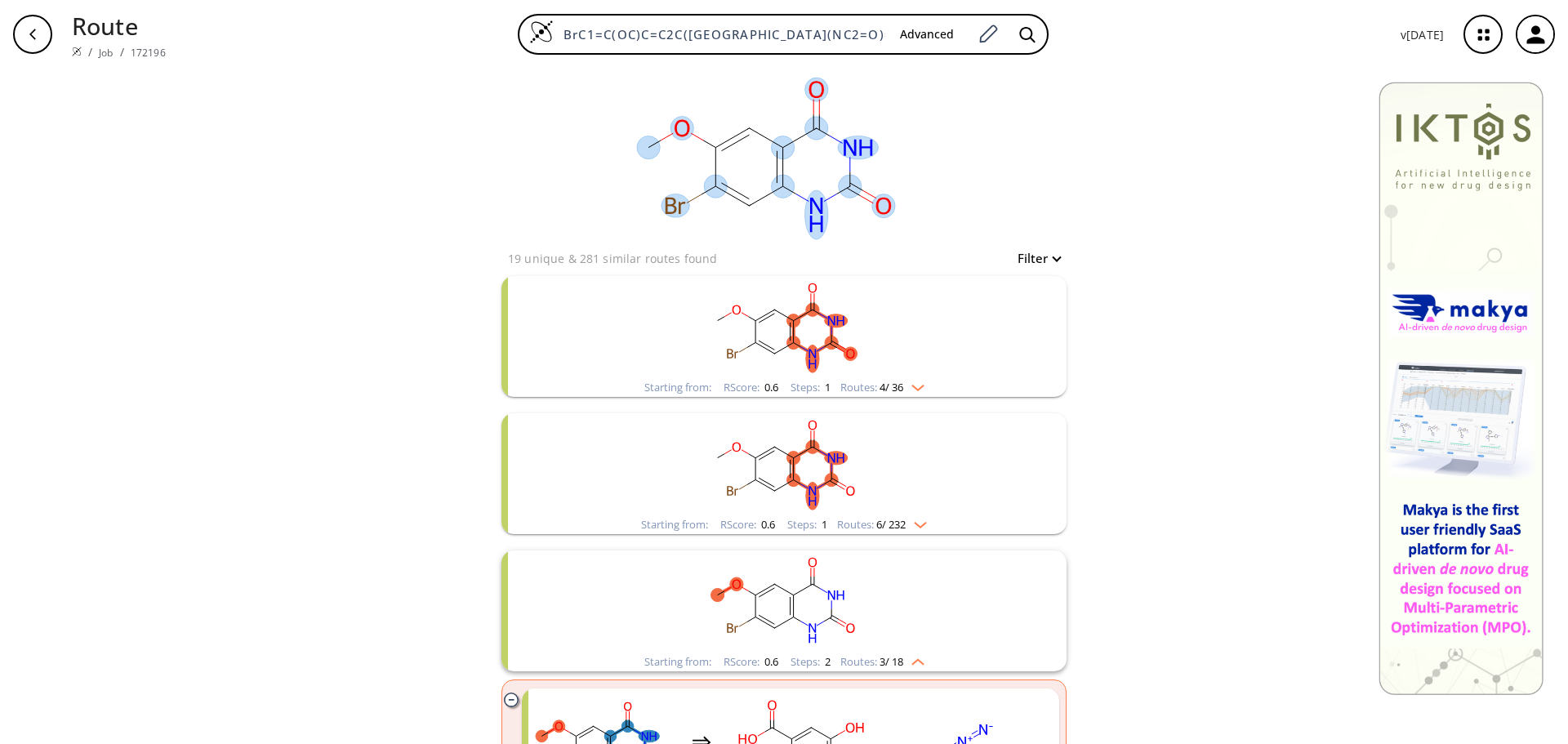
click at [805, 205] on ellipse at bounding box center [816, 214] width 23 height 49
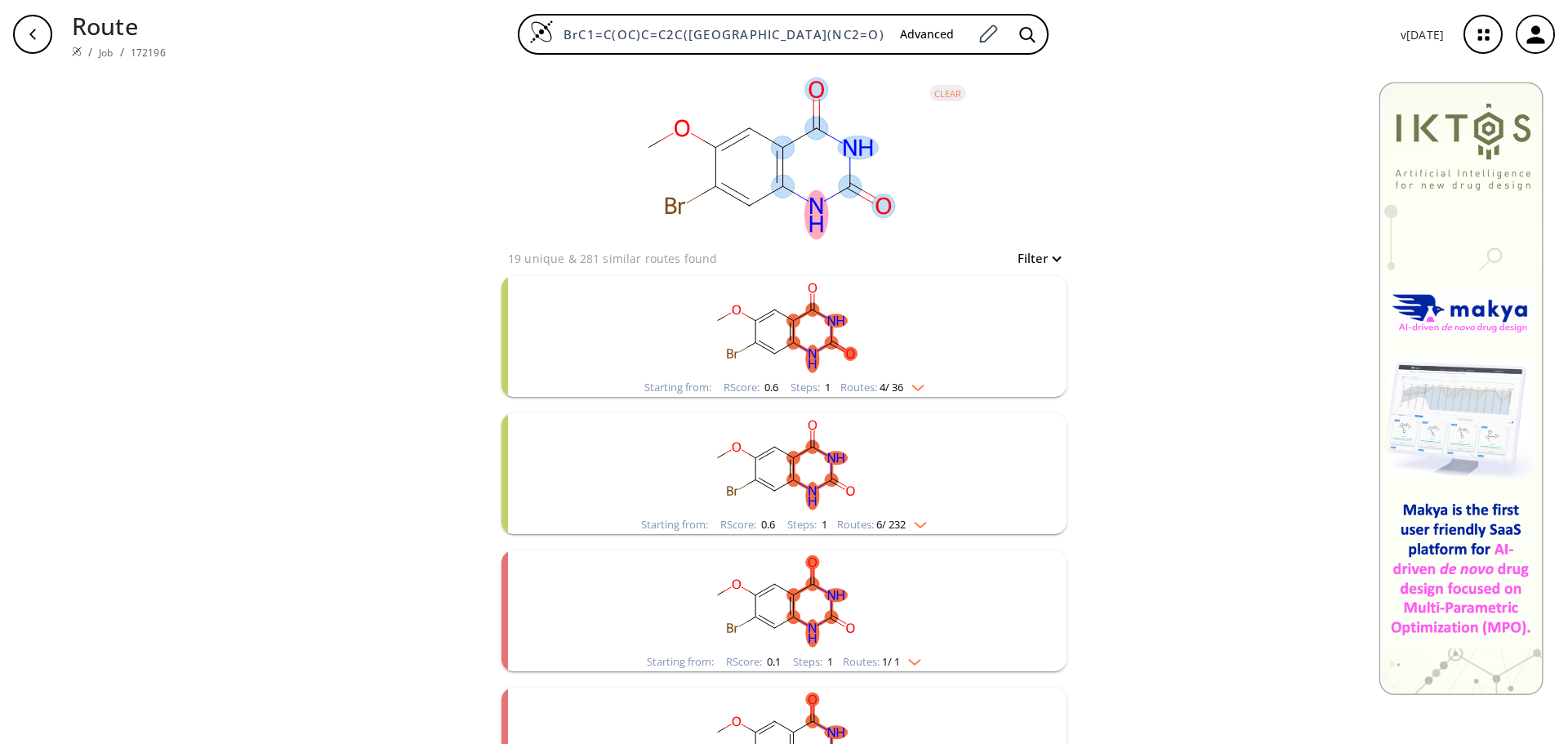
click at [661, 214] on ellipse at bounding box center [675, 206] width 29 height 24
click at [671, 208] on icon at bounding box center [671, 205] width 12 height 16
click at [808, 148] on rect at bounding box center [766, 158] width 327 height 180
click at [813, 113] on icon at bounding box center [813, 107] width 0 height 15
click at [805, 89] on ellipse at bounding box center [816, 89] width 23 height 24
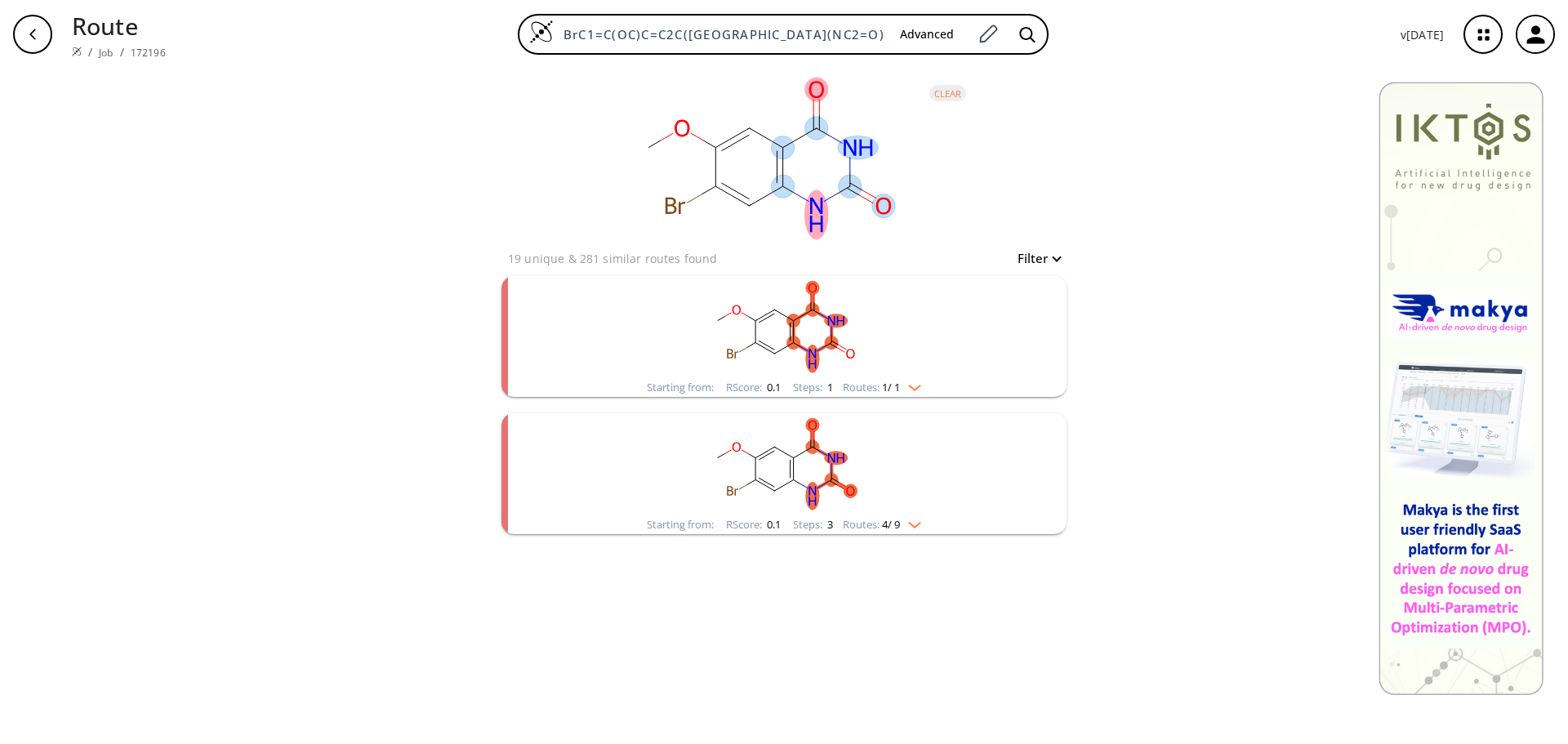
click at [854, 151] on ellipse at bounding box center [858, 147] width 41 height 24
click at [878, 210] on ellipse at bounding box center [883, 206] width 23 height 24
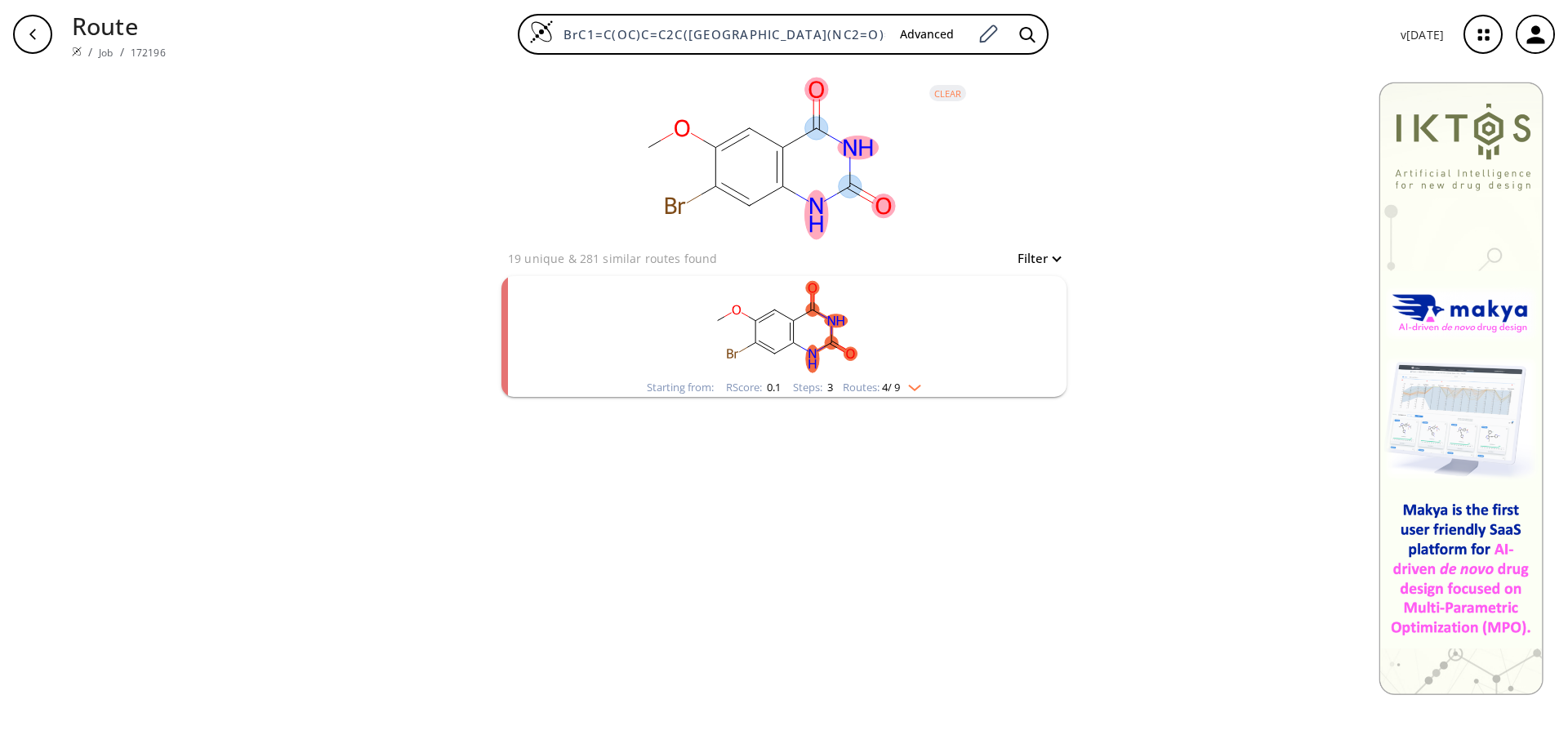
click at [849, 187] on ellipse at bounding box center [850, 187] width 23 height 23
click at [782, 186] on icon at bounding box center [782, 168] width 0 height 39
click at [943, 97] on button "clear" at bounding box center [947, 93] width 37 height 16
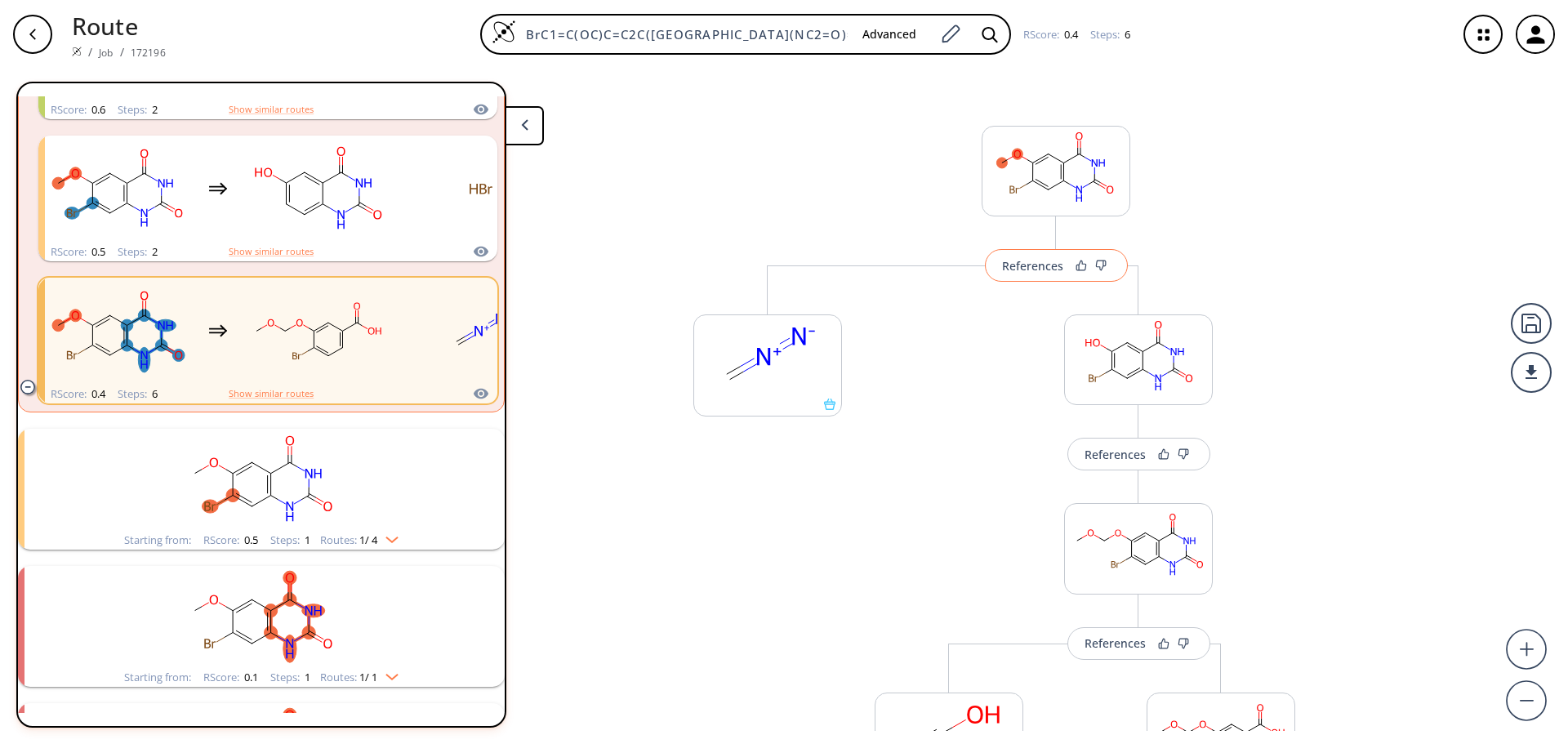
click at [1040, 265] on div "References" at bounding box center [1032, 266] width 62 height 11
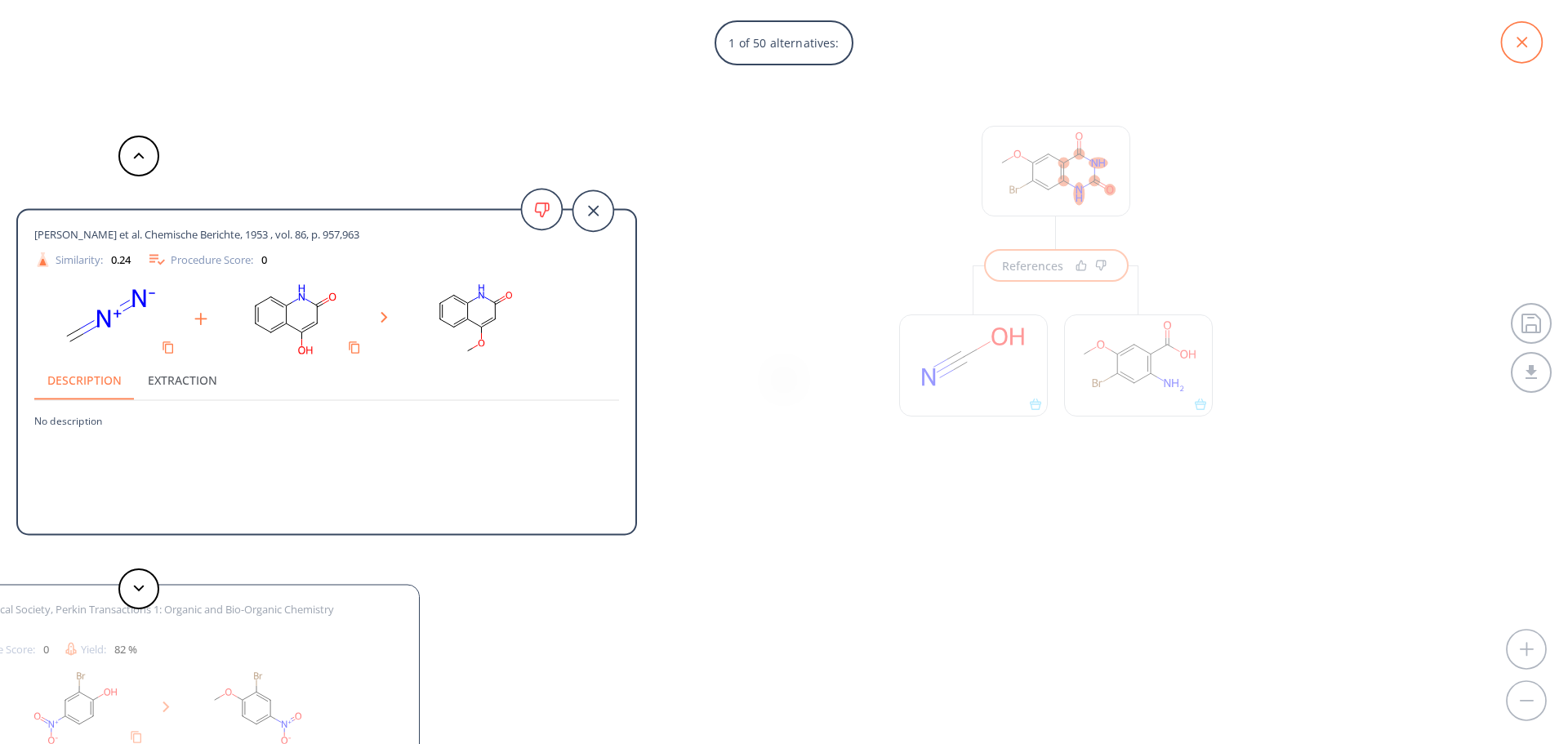
click at [1523, 42] on icon at bounding box center [1522, 42] width 11 height 11
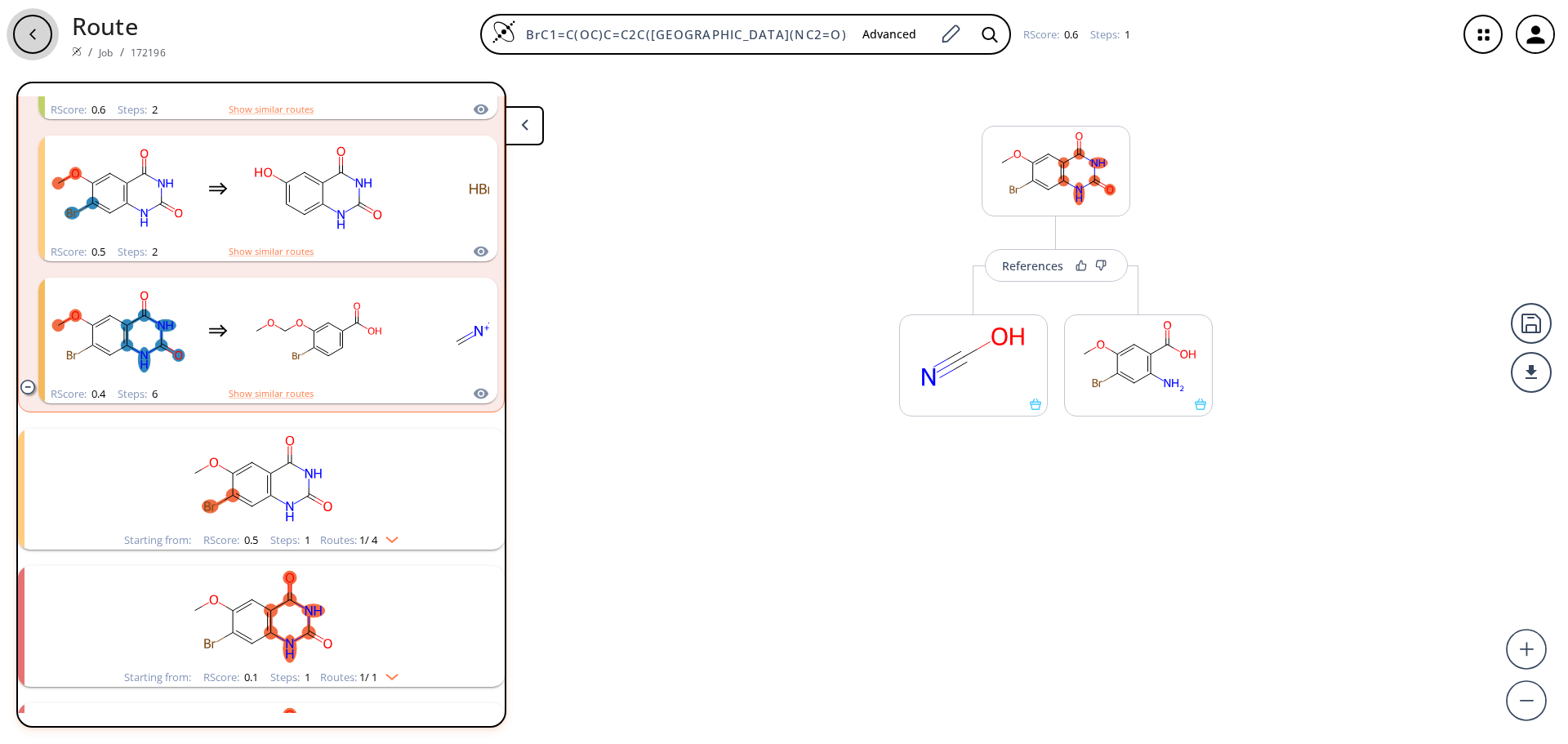
click at [24, 43] on div "button" at bounding box center [33, 34] width 39 height 39
click at [26, 44] on div "button" at bounding box center [33, 34] width 39 height 39
